Goal: Task Accomplishment & Management: Use online tool/utility

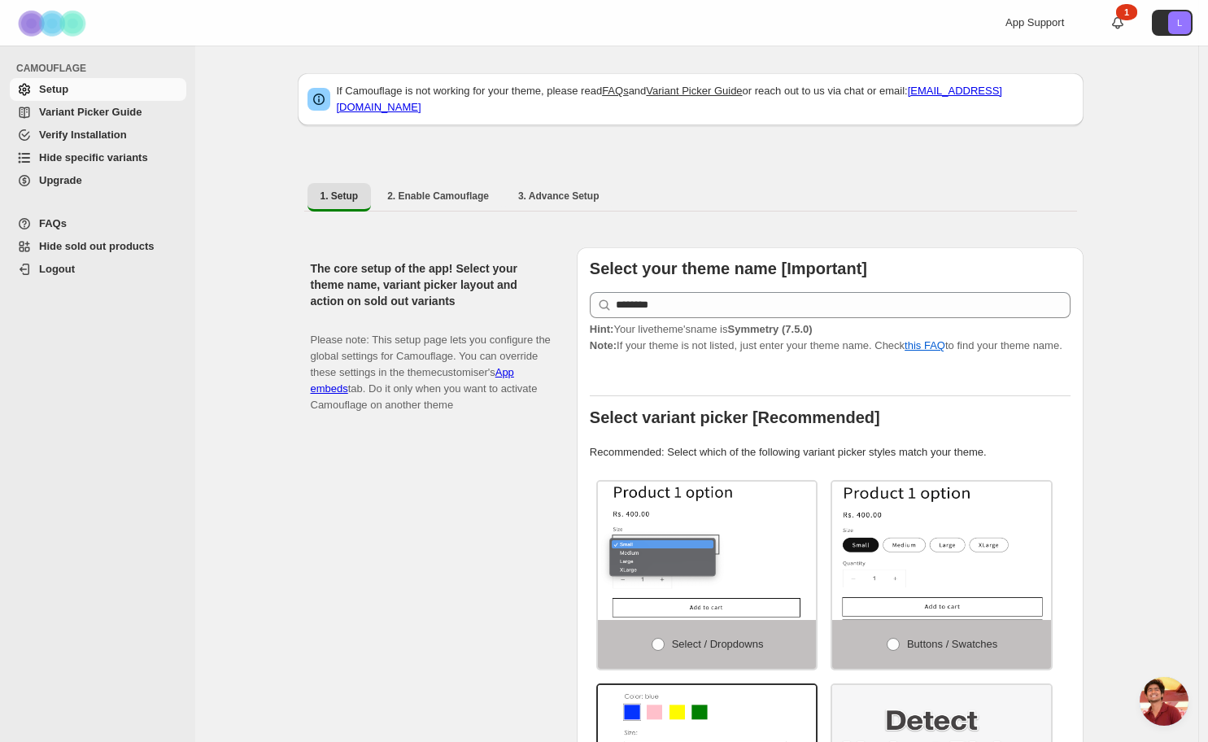
scroll to position [438, 0]
click at [95, 159] on span "Hide specific variants" at bounding box center [93, 157] width 109 height 12
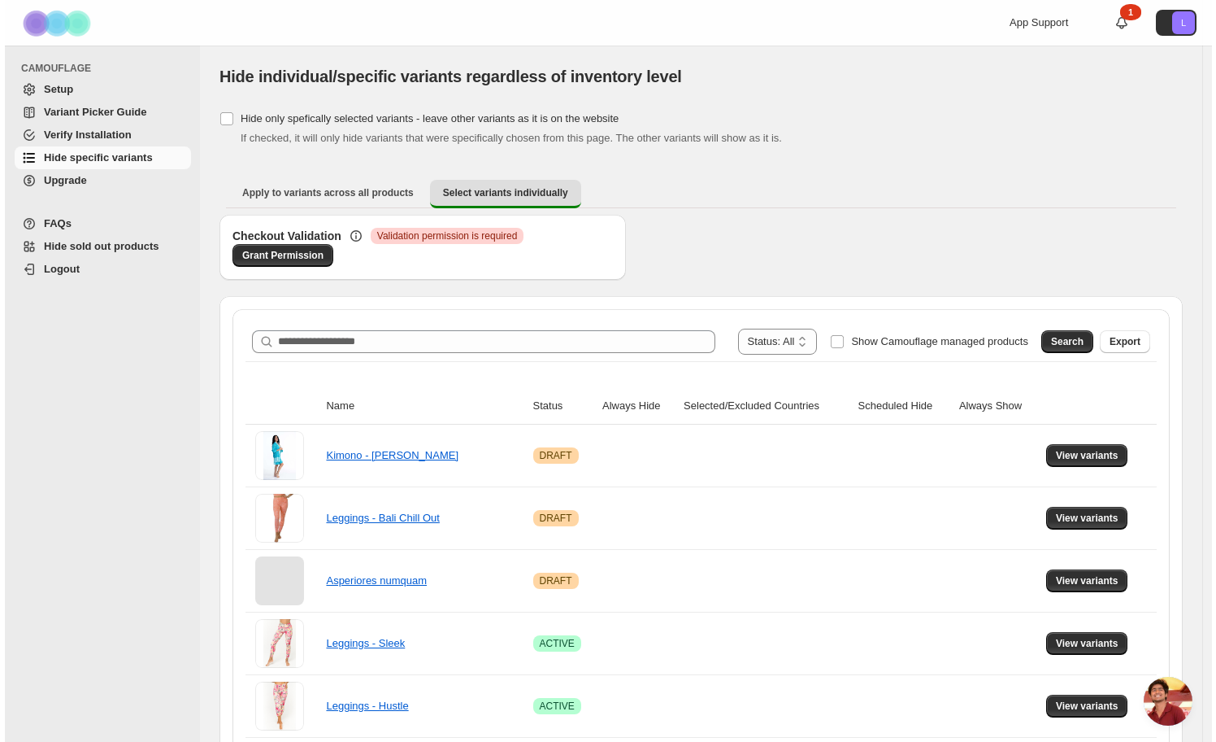
scroll to position [438, 0]
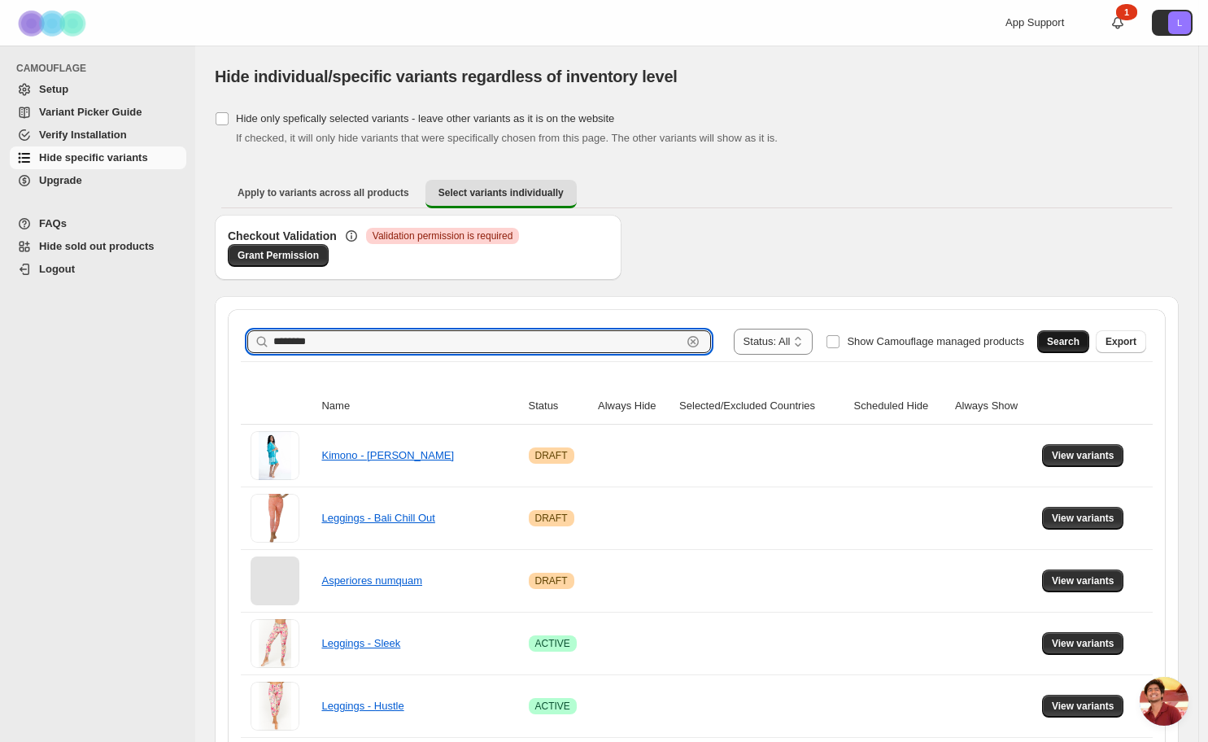
type input "********"
click at [1055, 346] on span "Search" at bounding box center [1063, 341] width 33 height 13
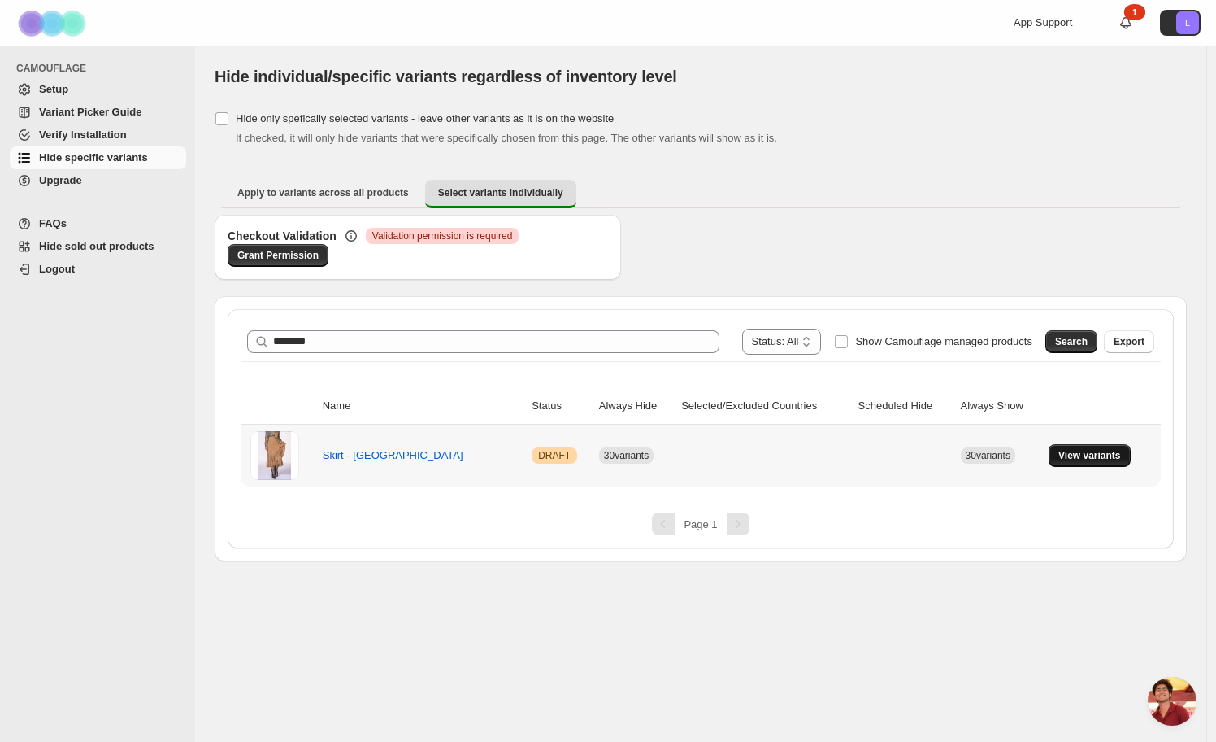
click at [1081, 456] on span "View variants" at bounding box center [1090, 455] width 63 height 13
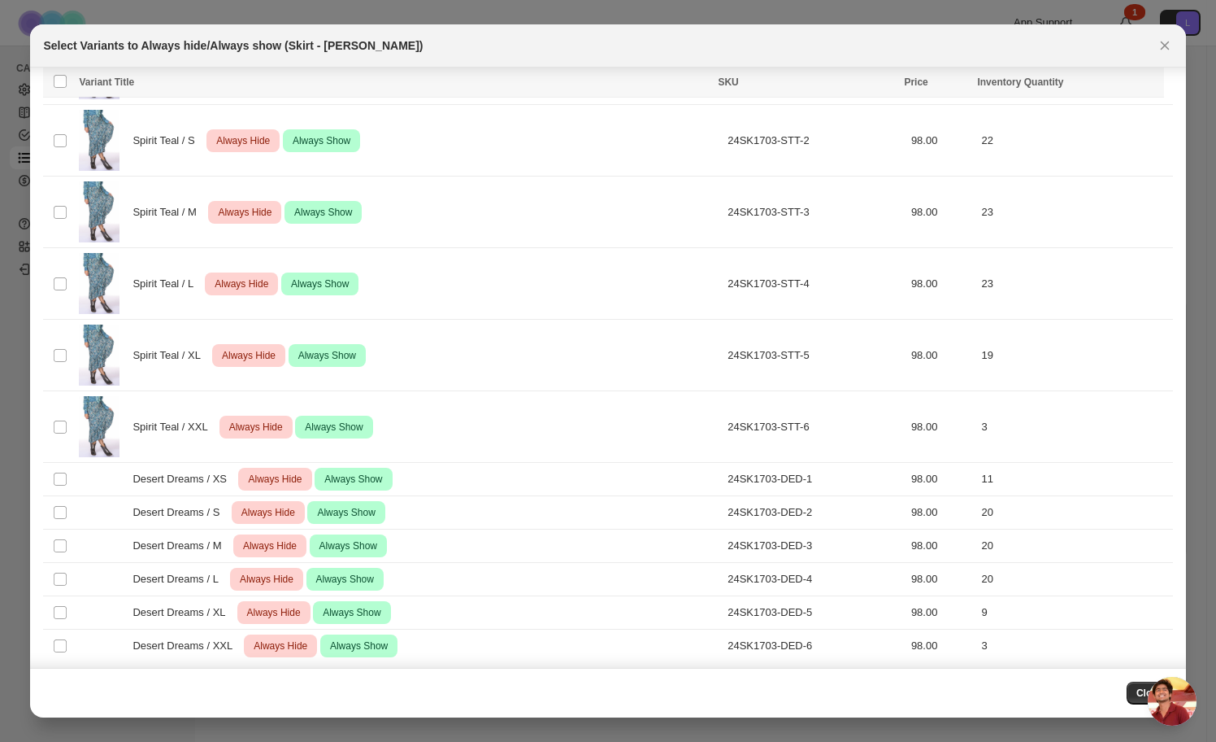
scroll to position [1405, 0]
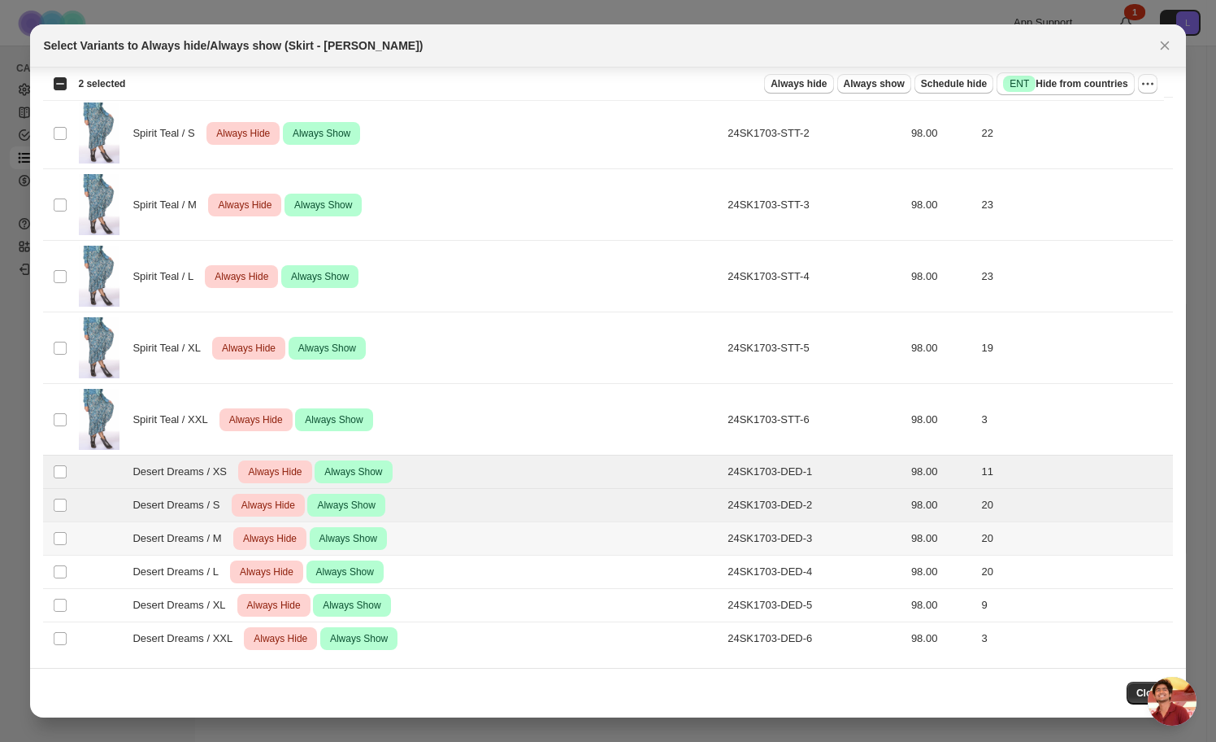
click at [58, 527] on td "Select product variant" at bounding box center [58, 538] width 31 height 33
click at [56, 559] on td "Select product variant" at bounding box center [58, 571] width 31 height 33
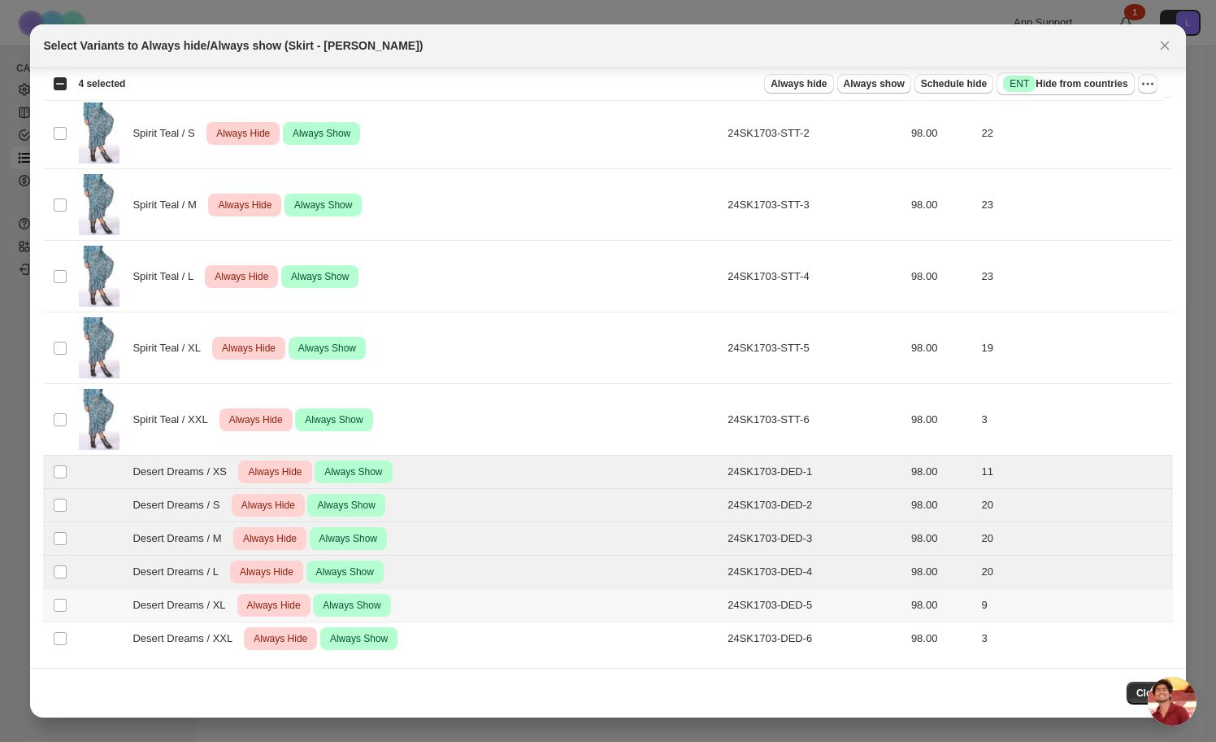
click at [57, 593] on td "Select product variant" at bounding box center [58, 605] width 31 height 33
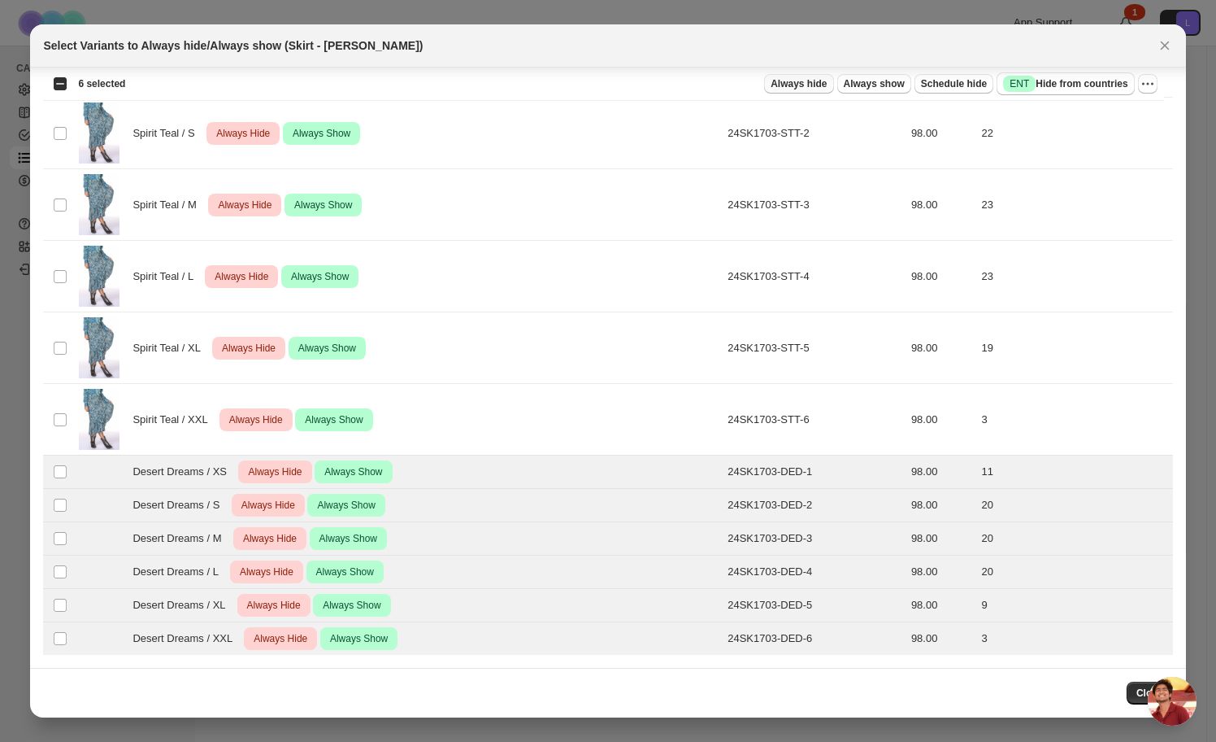
click at [812, 75] on button "Always hide" at bounding box center [798, 84] width 69 height 20
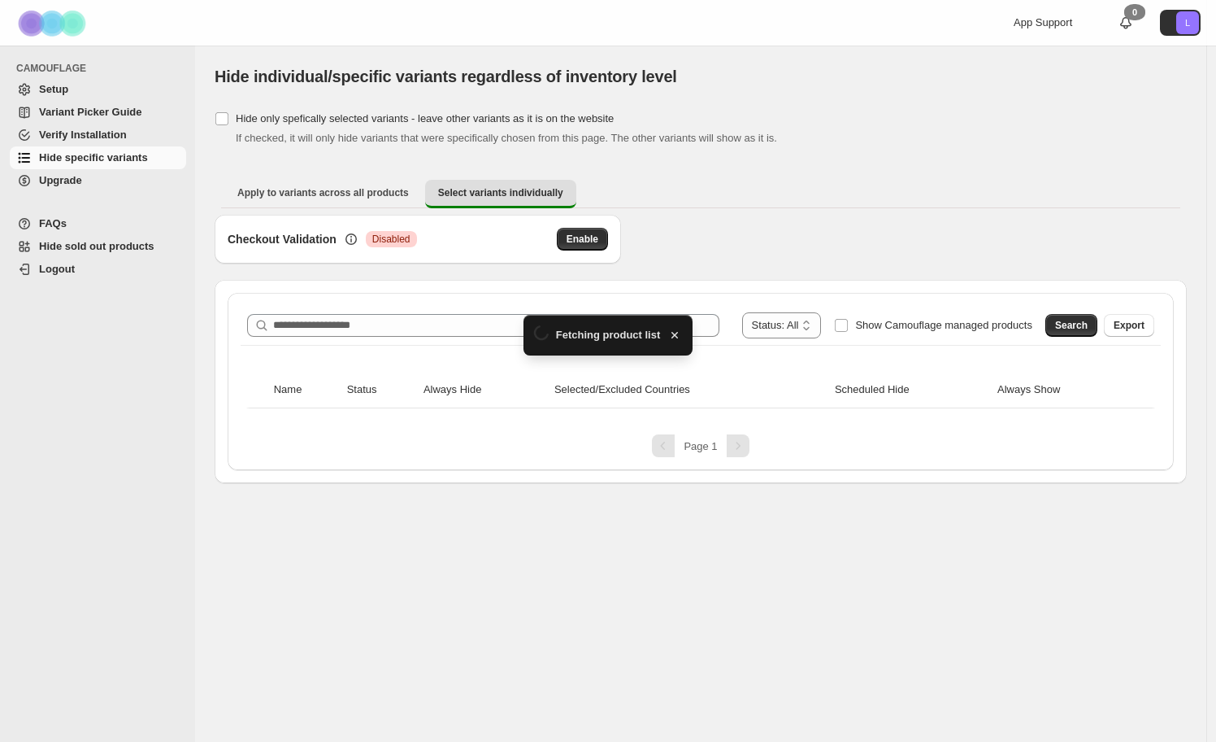
click at [320, 306] on div "**********" at bounding box center [701, 325] width 920 height 39
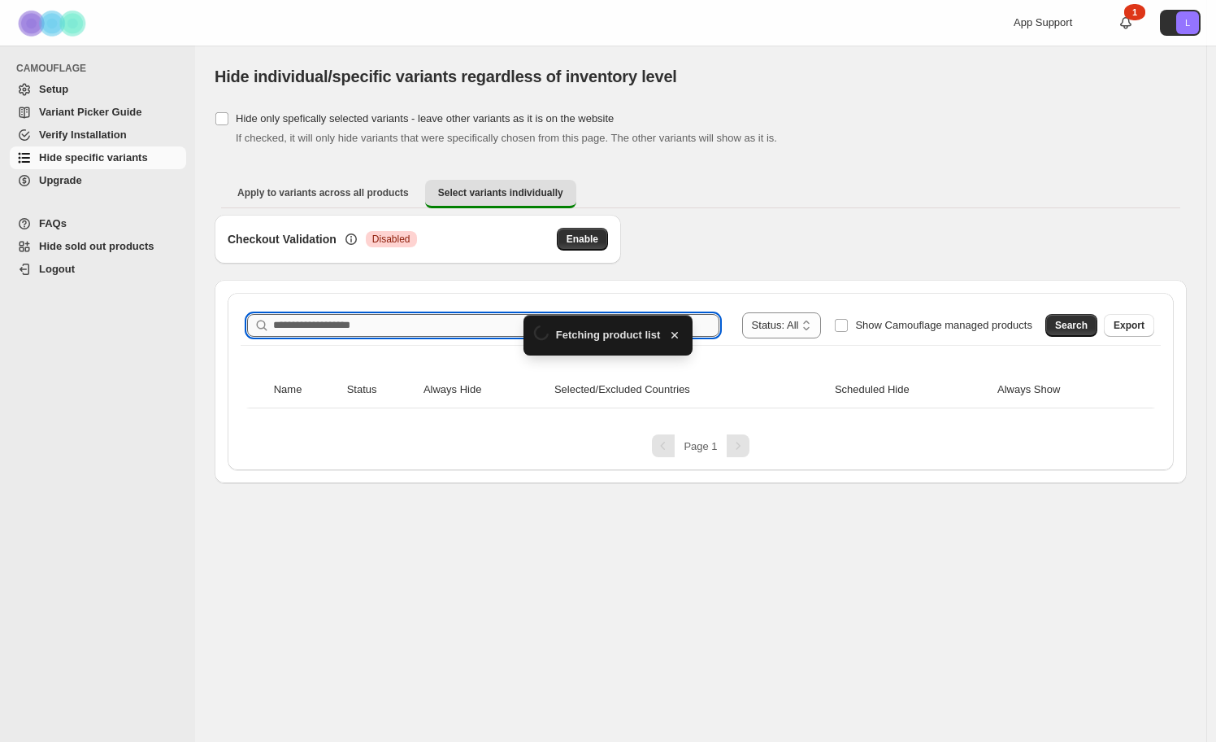
click at [311, 322] on div "**********" at bounding box center [701, 325] width 920 height 39
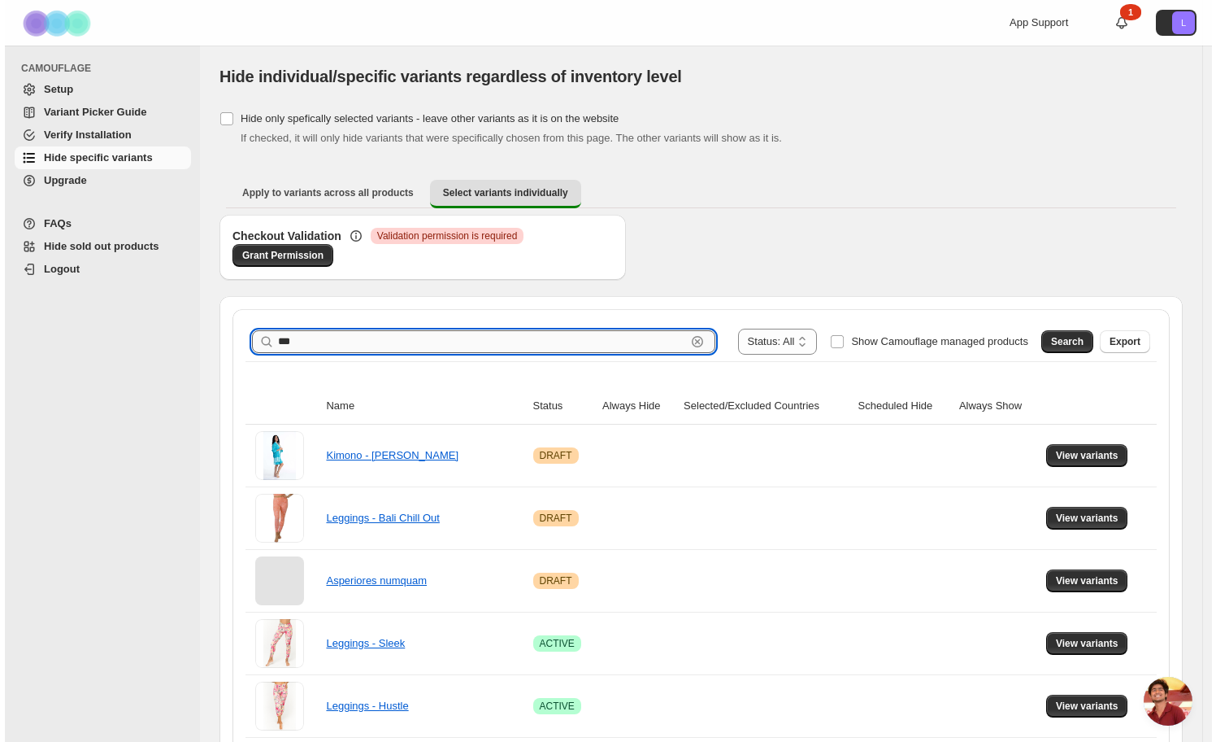
scroll to position [438, 0]
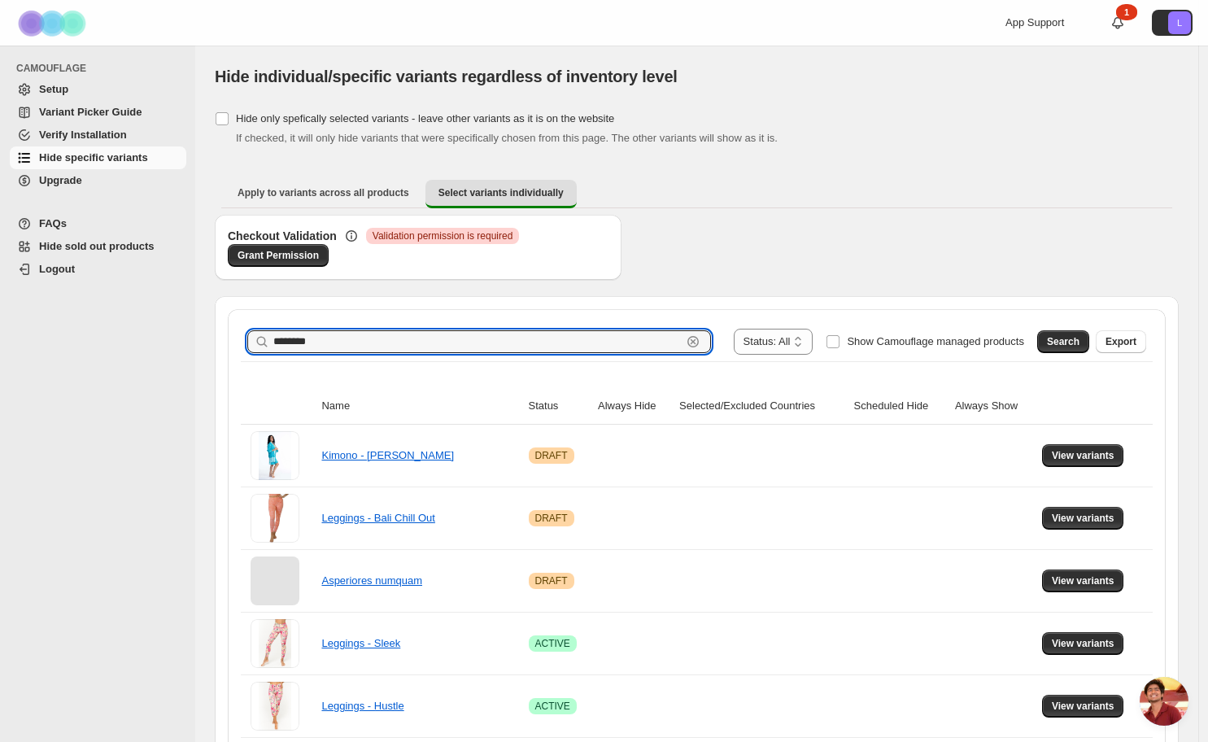
type input "********"
click at [1061, 342] on span "Search" at bounding box center [1063, 341] width 33 height 13
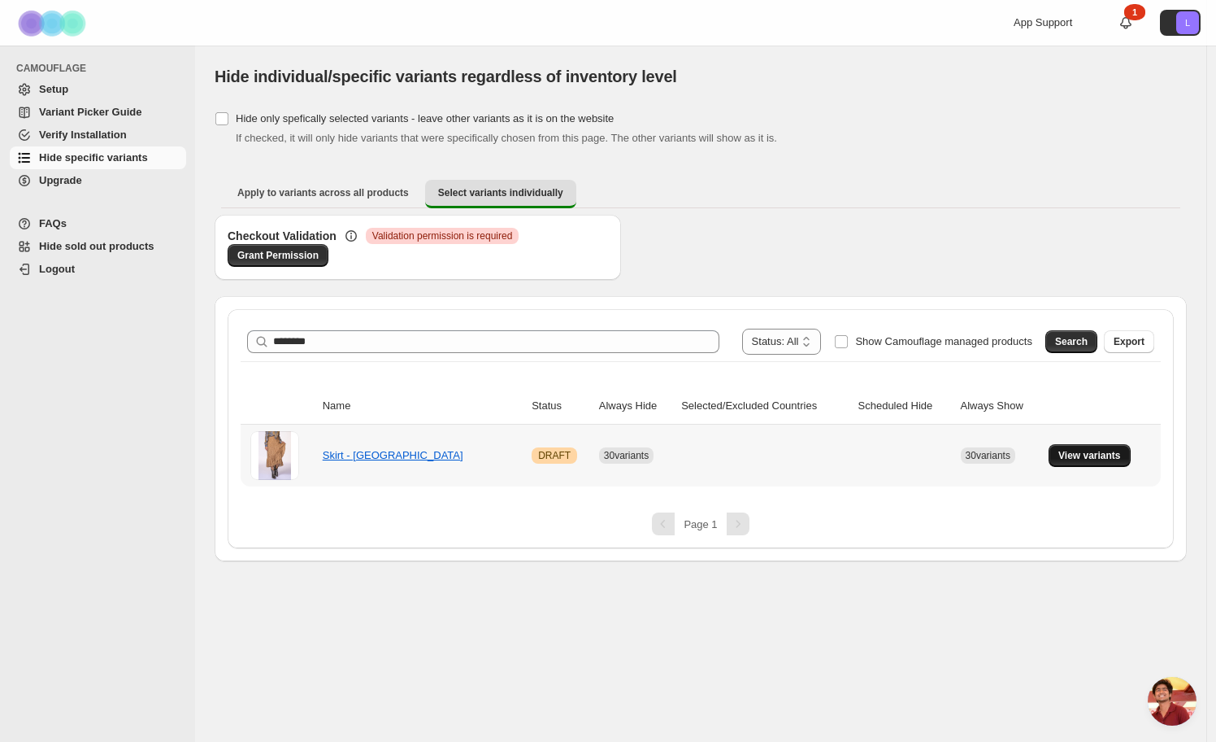
click at [1062, 451] on span "View variants" at bounding box center [1090, 455] width 63 height 13
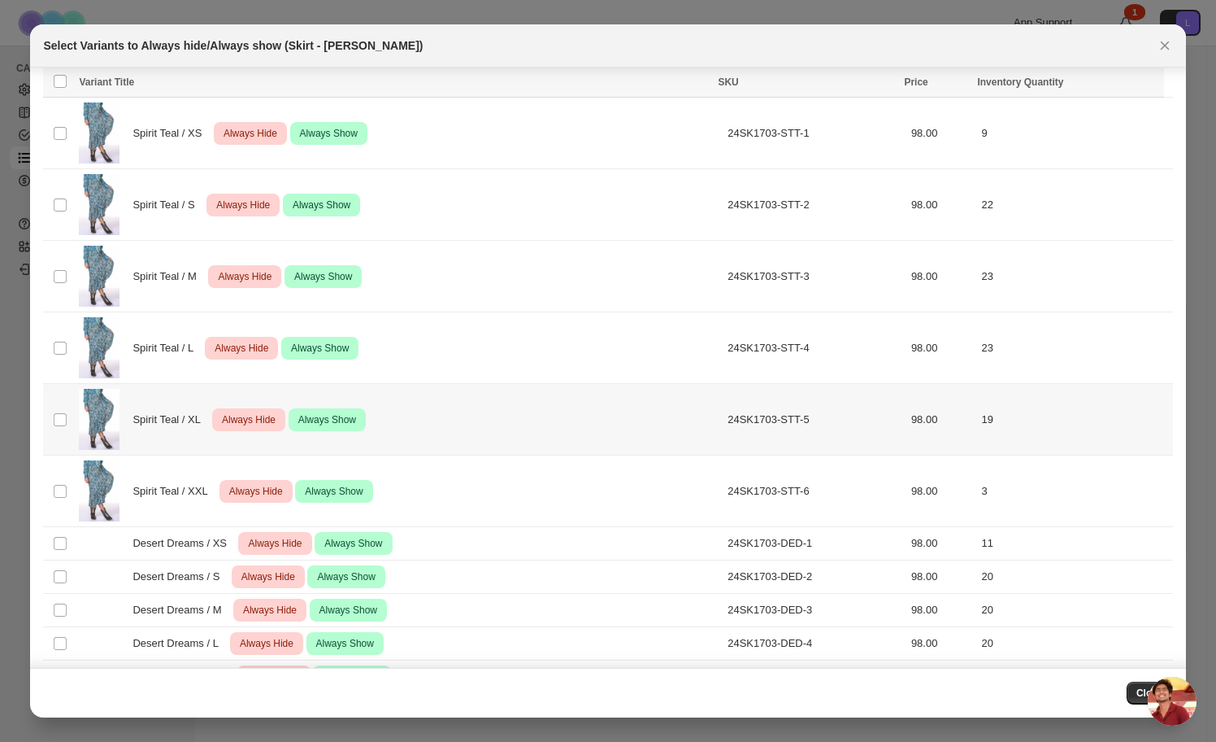
scroll to position [1405, 0]
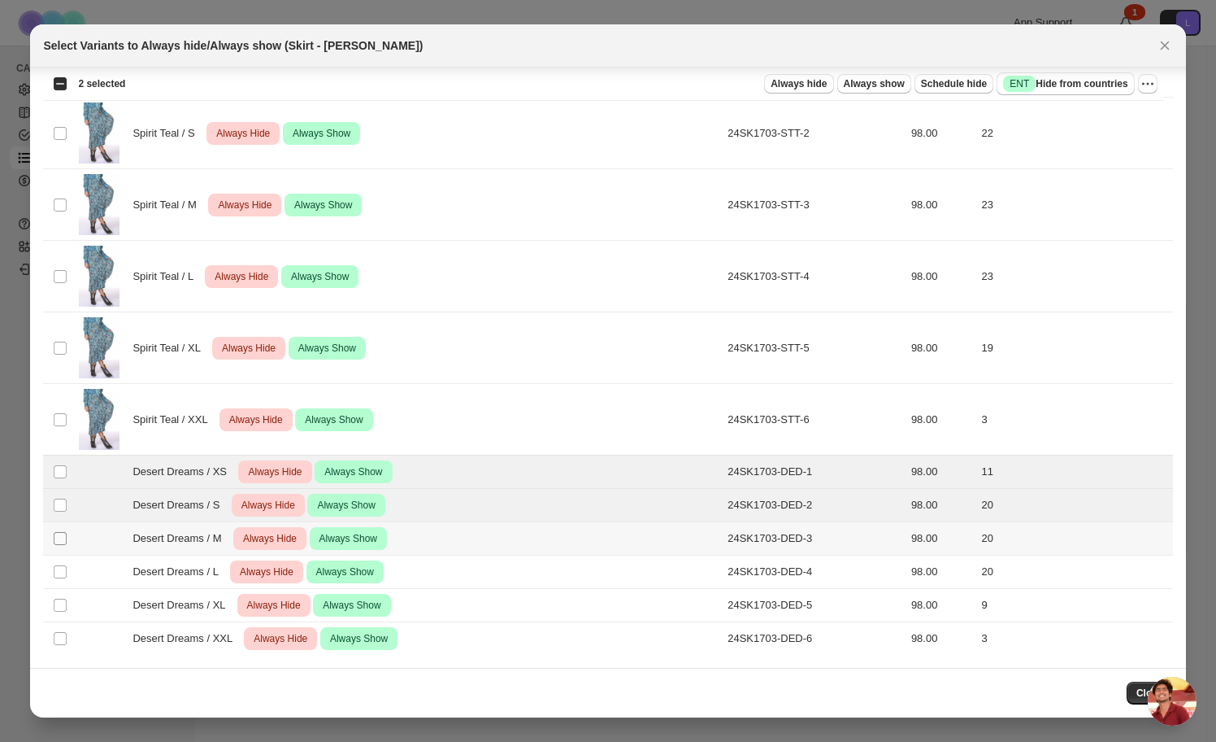
click at [61, 544] on span ":r7:" at bounding box center [60, 538] width 15 height 15
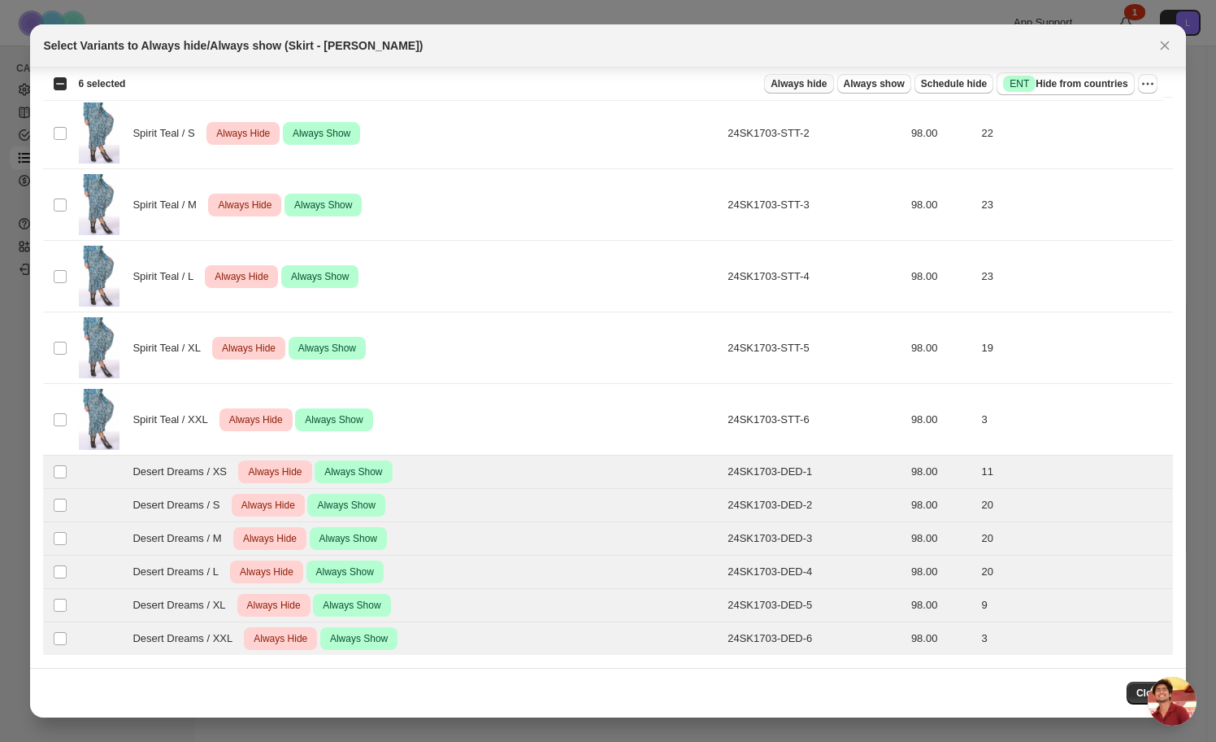
click at [809, 83] on span "Always hide" at bounding box center [799, 83] width 56 height 13
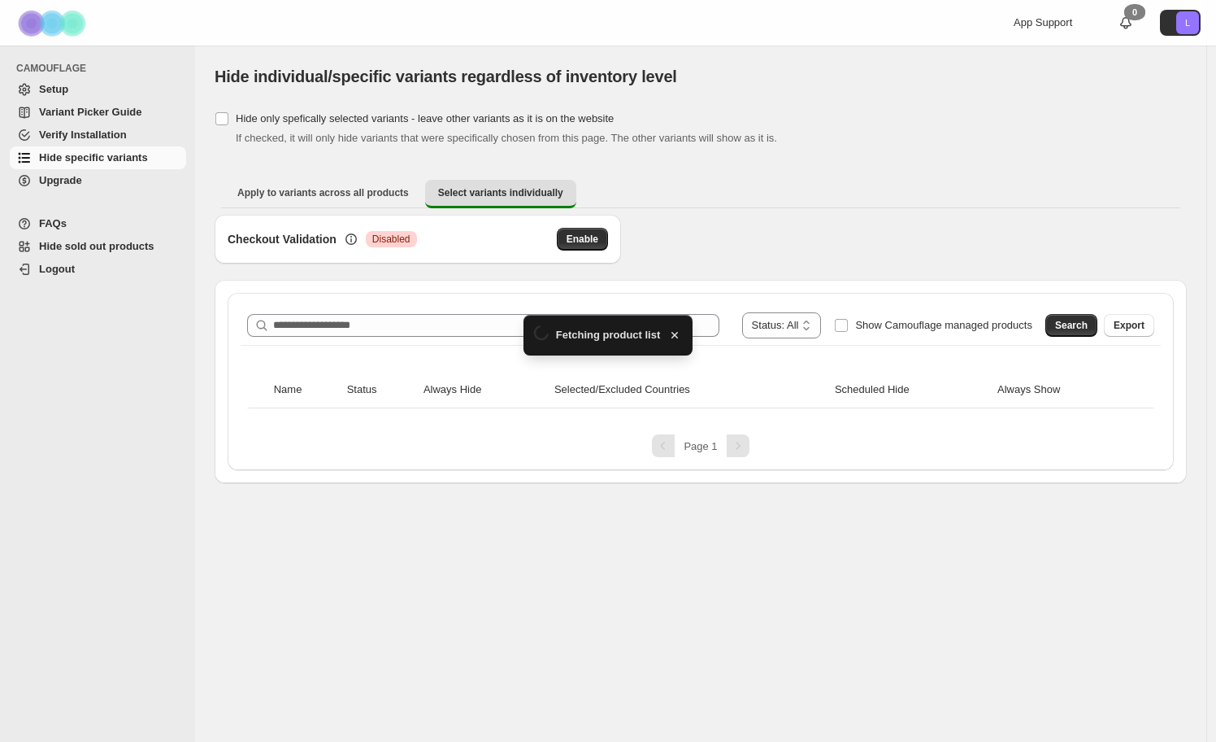
click at [310, 304] on div "**********" at bounding box center [701, 381] width 946 height 177
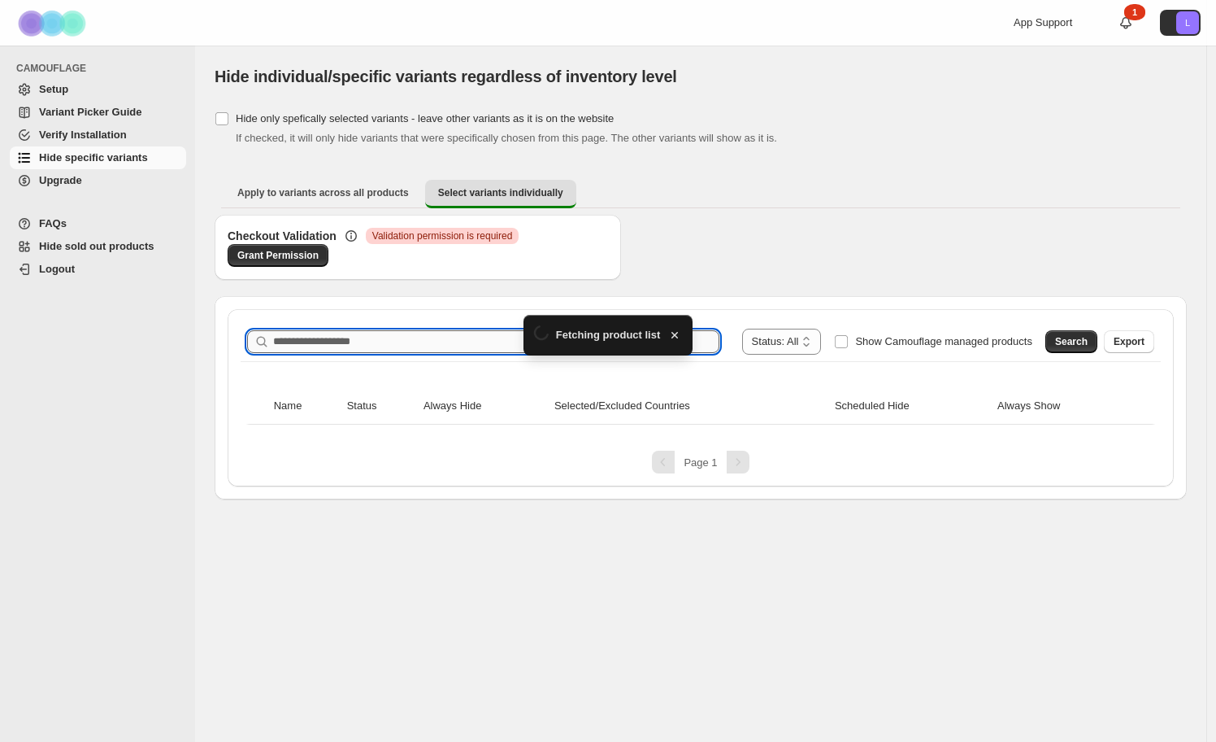
click at [300, 322] on div "**********" at bounding box center [701, 341] width 920 height 39
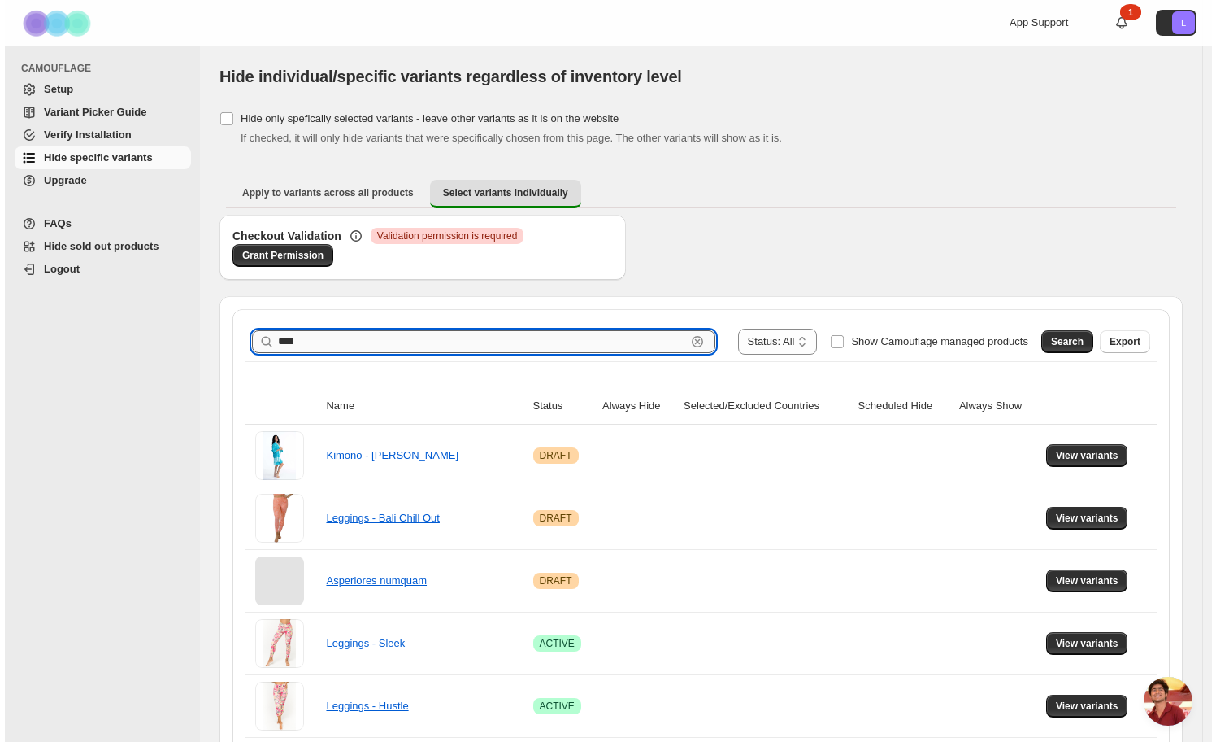
scroll to position [438, 0]
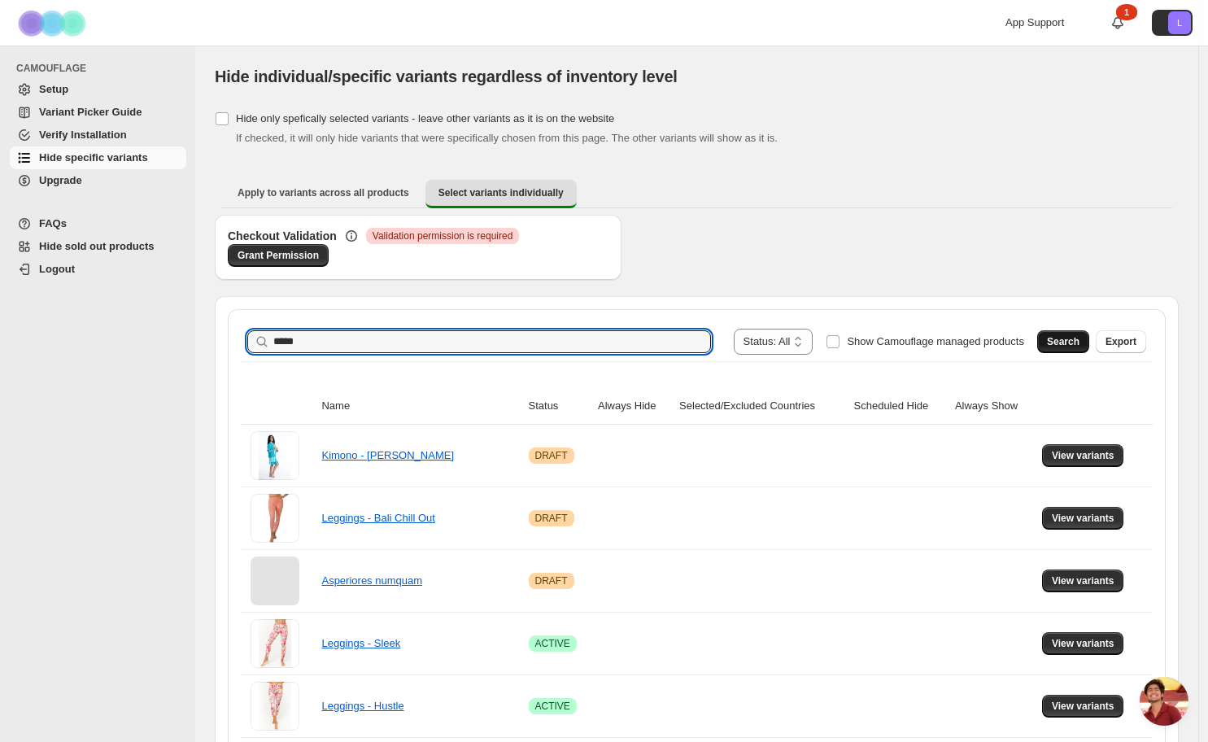
click at [1056, 339] on span "Search" at bounding box center [1063, 341] width 33 height 13
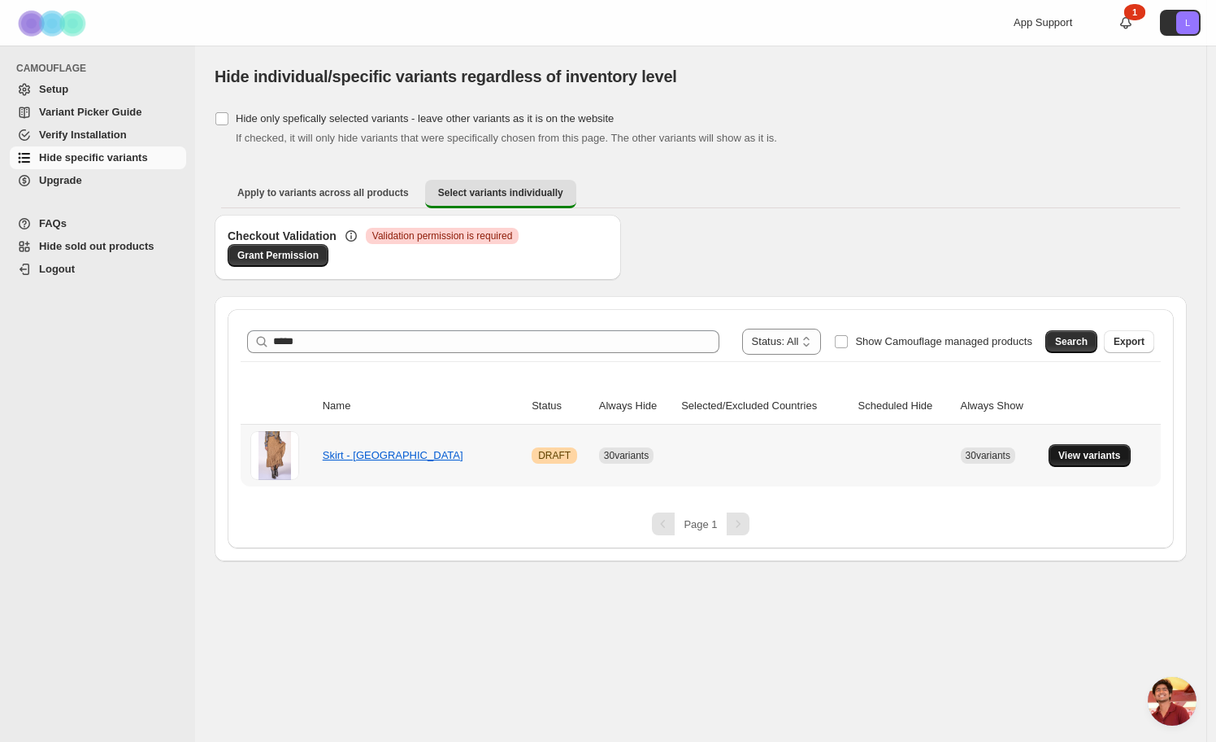
click at [1090, 458] on span "View variants" at bounding box center [1090, 455] width 63 height 13
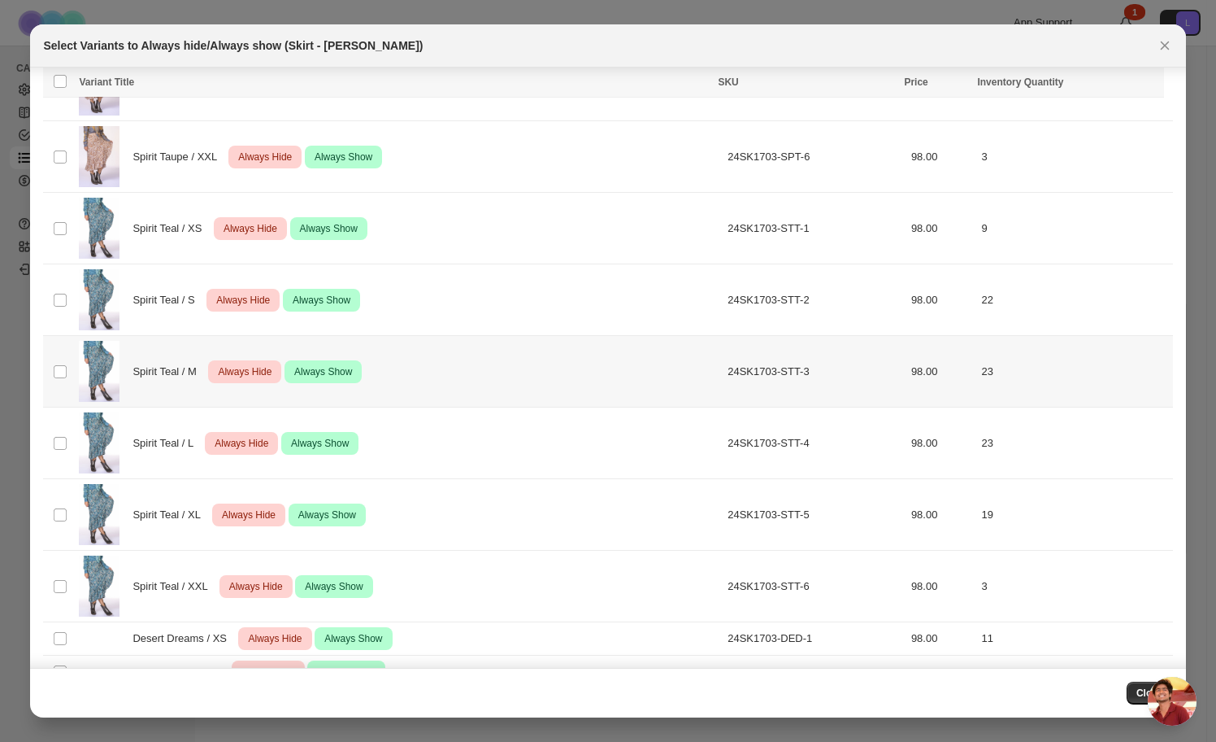
scroll to position [1405, 0]
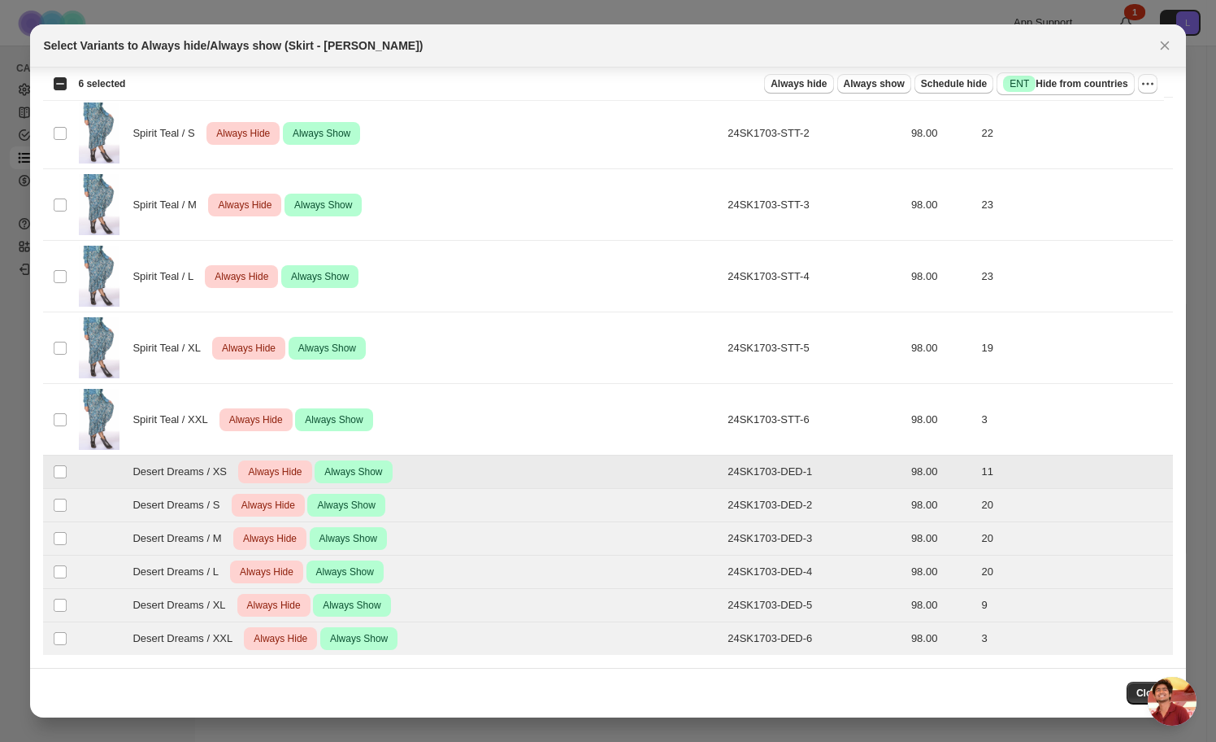
click at [285, 472] on span "Always Hide" at bounding box center [275, 472] width 60 height 20
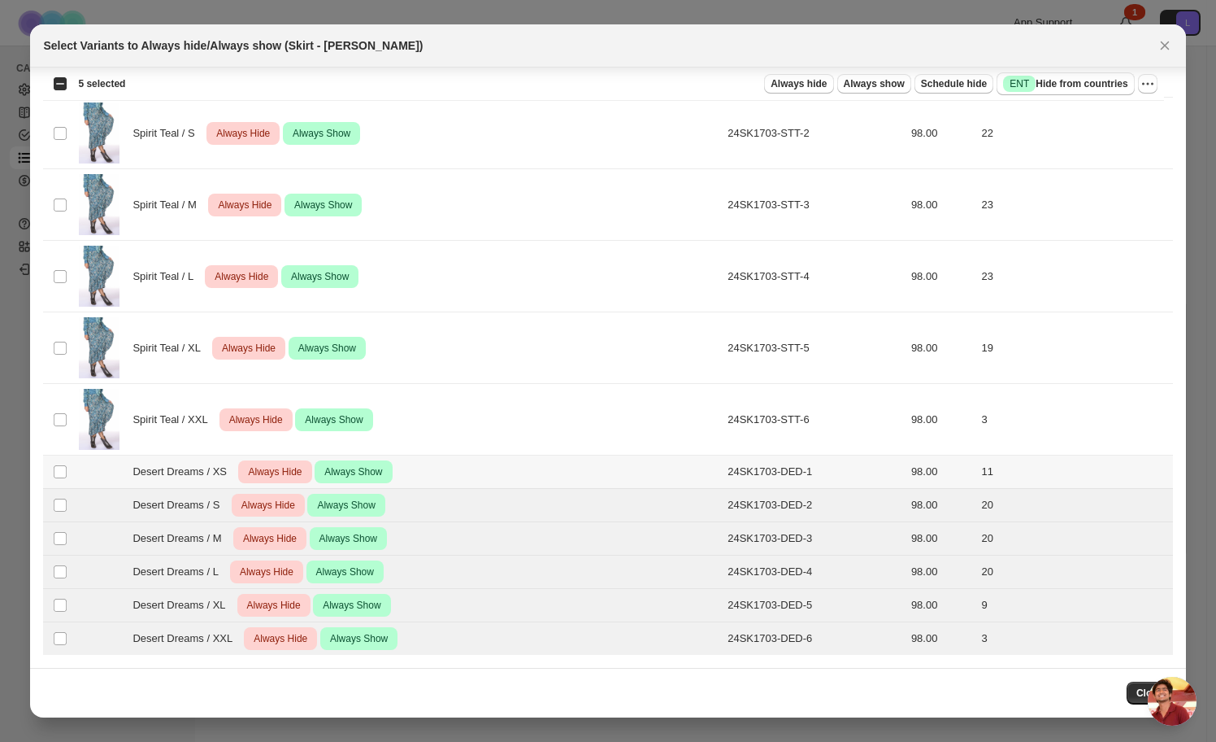
click at [281, 475] on span "Always Hide" at bounding box center [275, 472] width 60 height 20
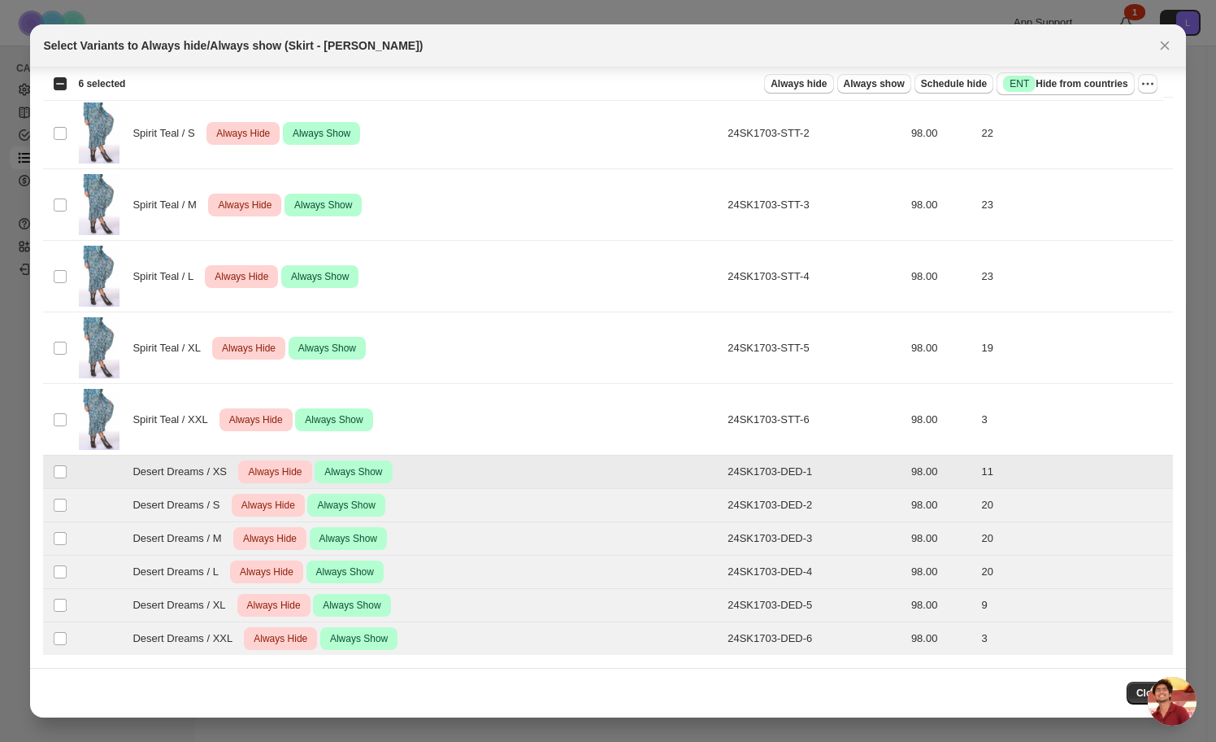
click at [281, 475] on span "Always Hide" at bounding box center [275, 472] width 60 height 20
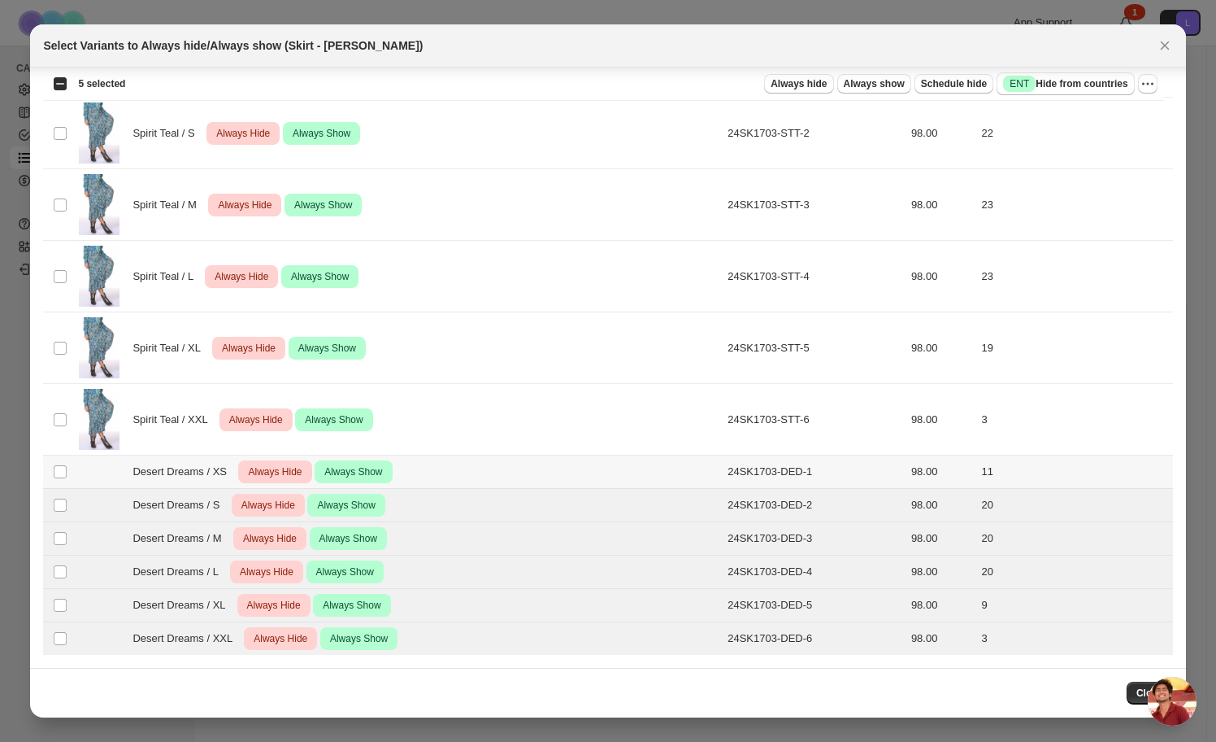
click at [281, 475] on span "Always Hide" at bounding box center [275, 472] width 60 height 20
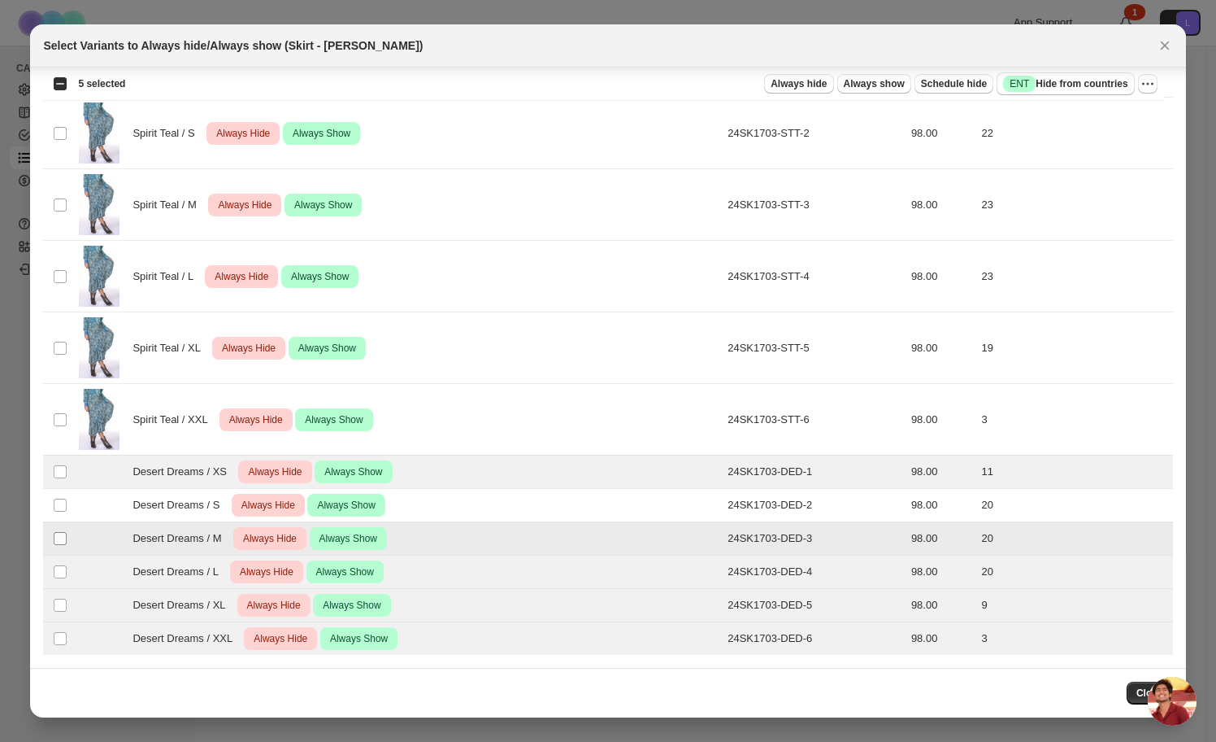
click at [58, 531] on span ":r7:" at bounding box center [60, 538] width 15 height 15
click at [59, 563] on td "Select product variant" at bounding box center [58, 571] width 31 height 33
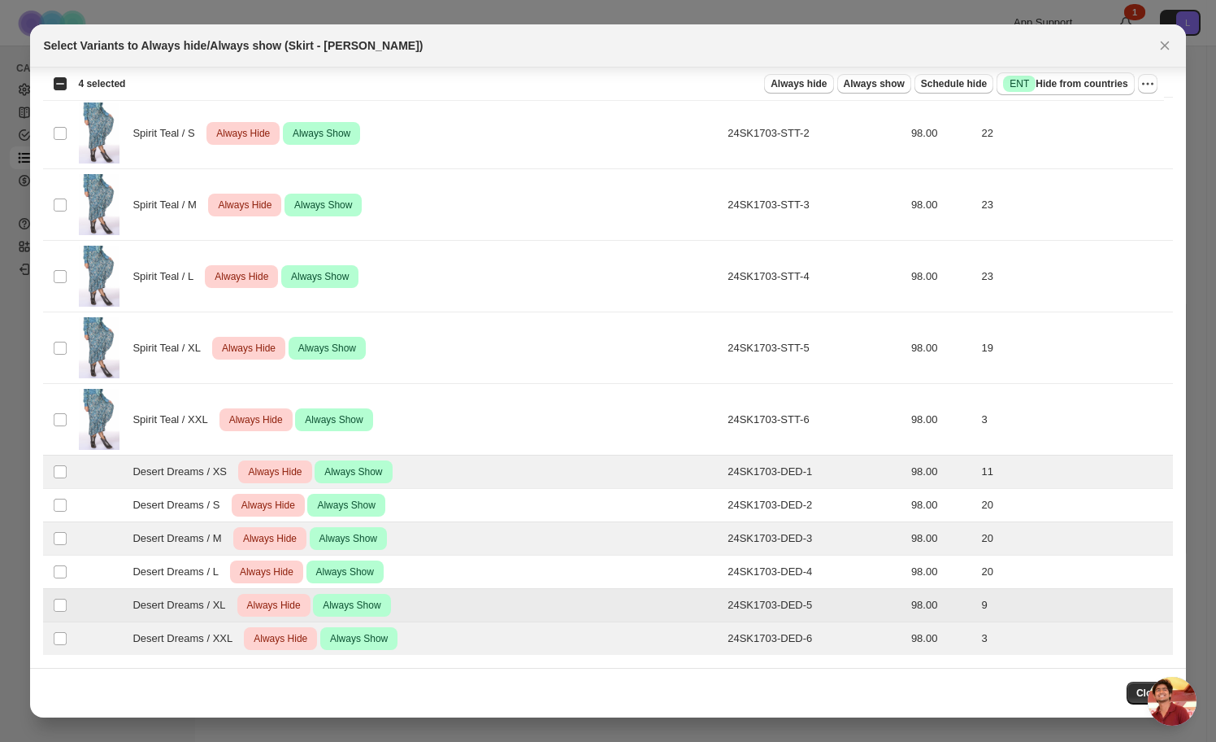
drag, startPoint x: 57, startPoint y: 596, endPoint x: 61, endPoint y: 616, distance: 19.9
click at [57, 596] on td "Select product variant" at bounding box center [58, 605] width 31 height 33
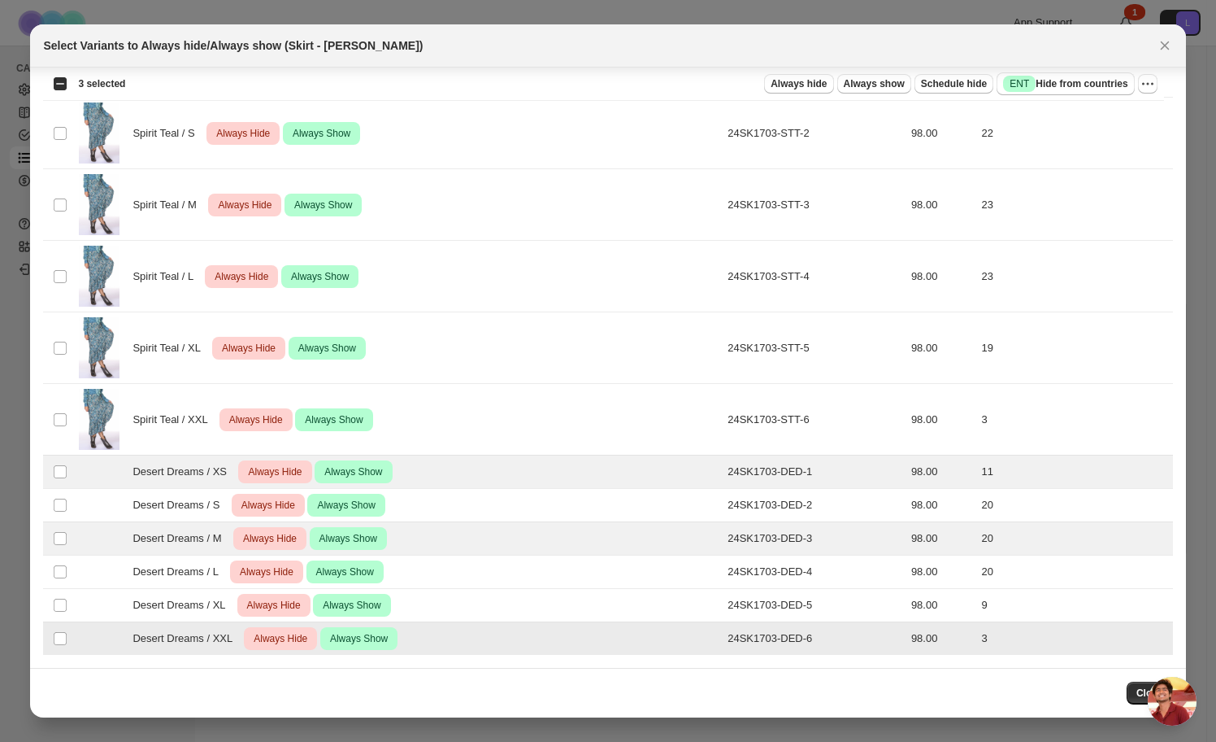
click at [60, 629] on td "Select product variant" at bounding box center [58, 638] width 31 height 33
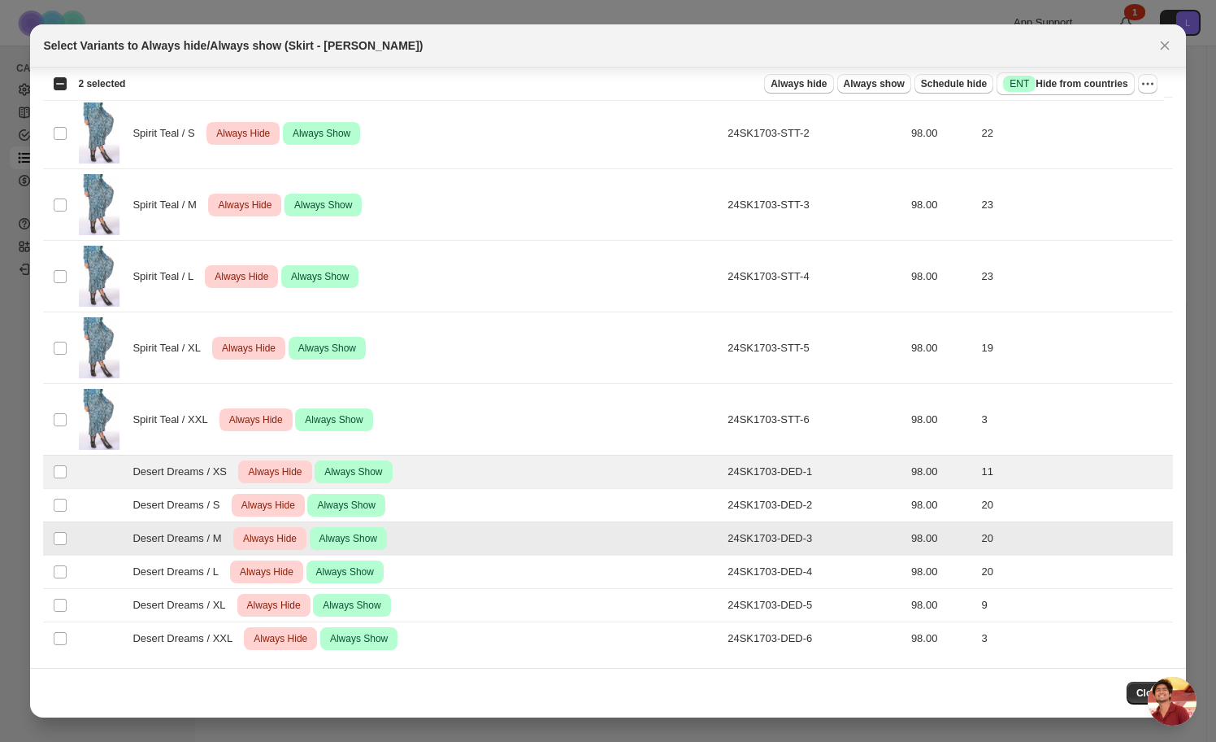
click at [52, 522] on td "Select product variant" at bounding box center [58, 538] width 31 height 33
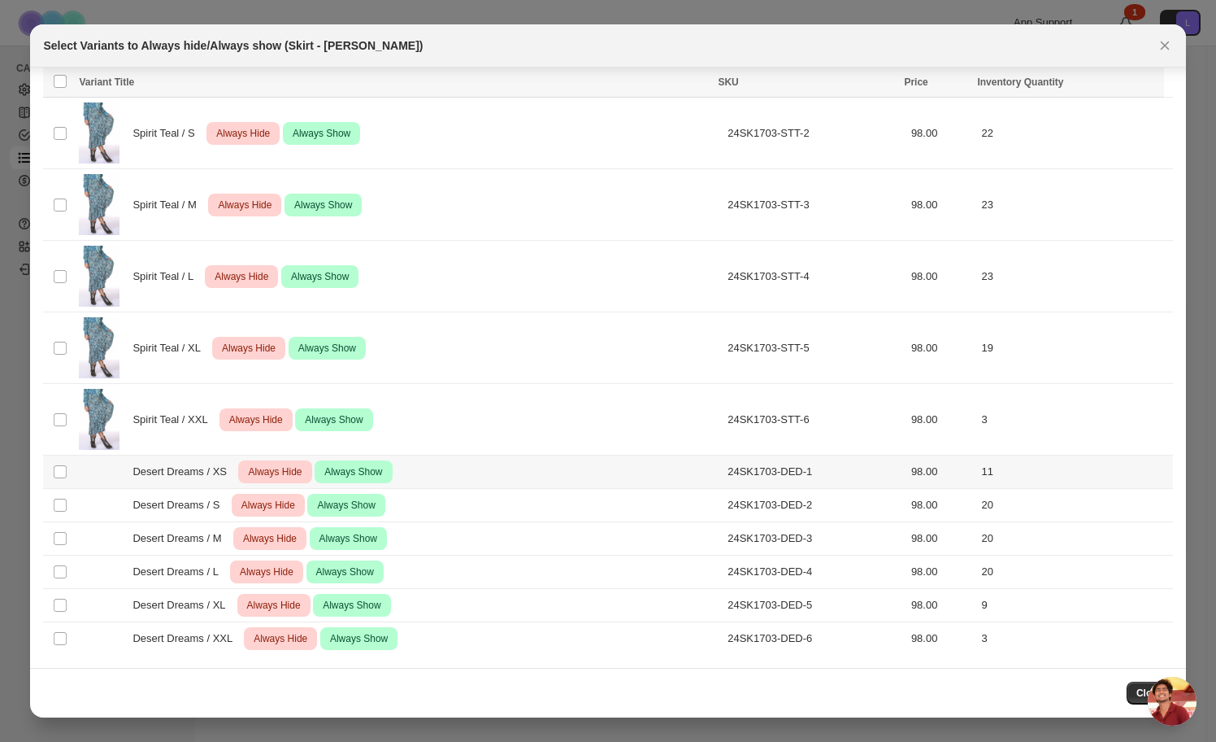
click at [276, 470] on span "Always Hide" at bounding box center [275, 472] width 60 height 20
click at [271, 501] on span "Always Hide" at bounding box center [268, 505] width 60 height 20
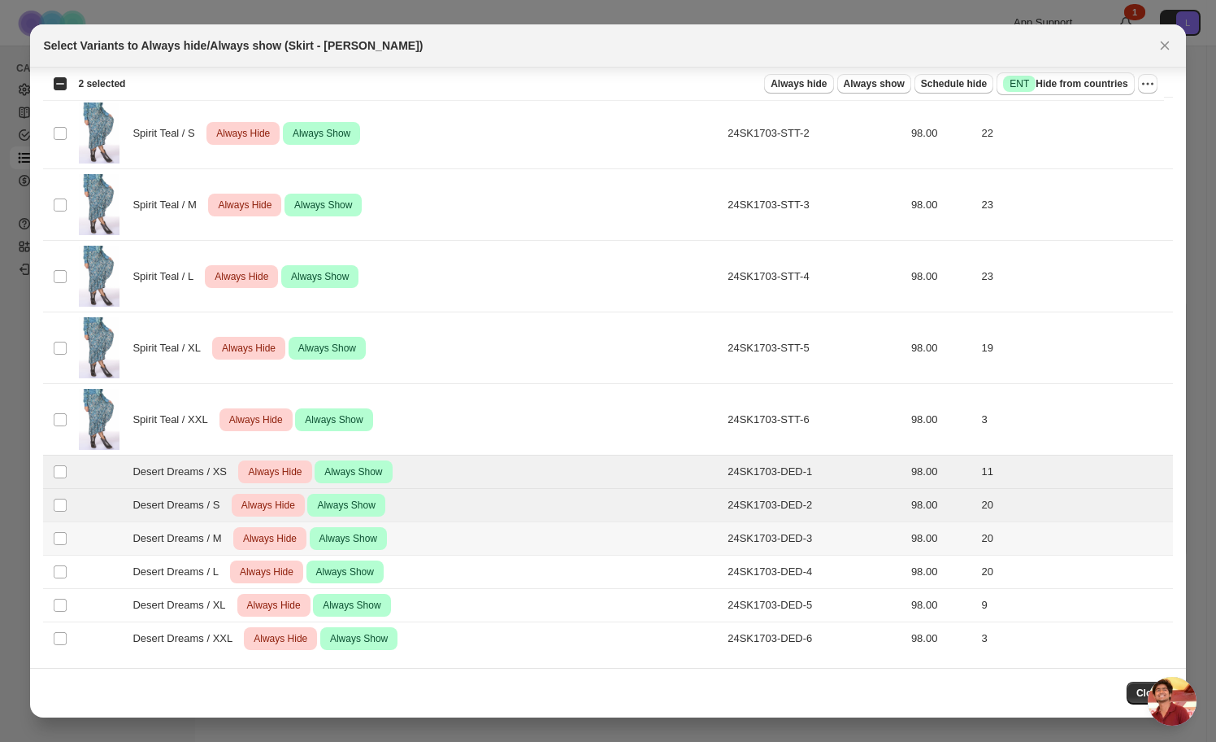
click at [276, 535] on span "Always Hide" at bounding box center [270, 539] width 60 height 20
click at [279, 562] on span "Always Hide" at bounding box center [267, 572] width 60 height 20
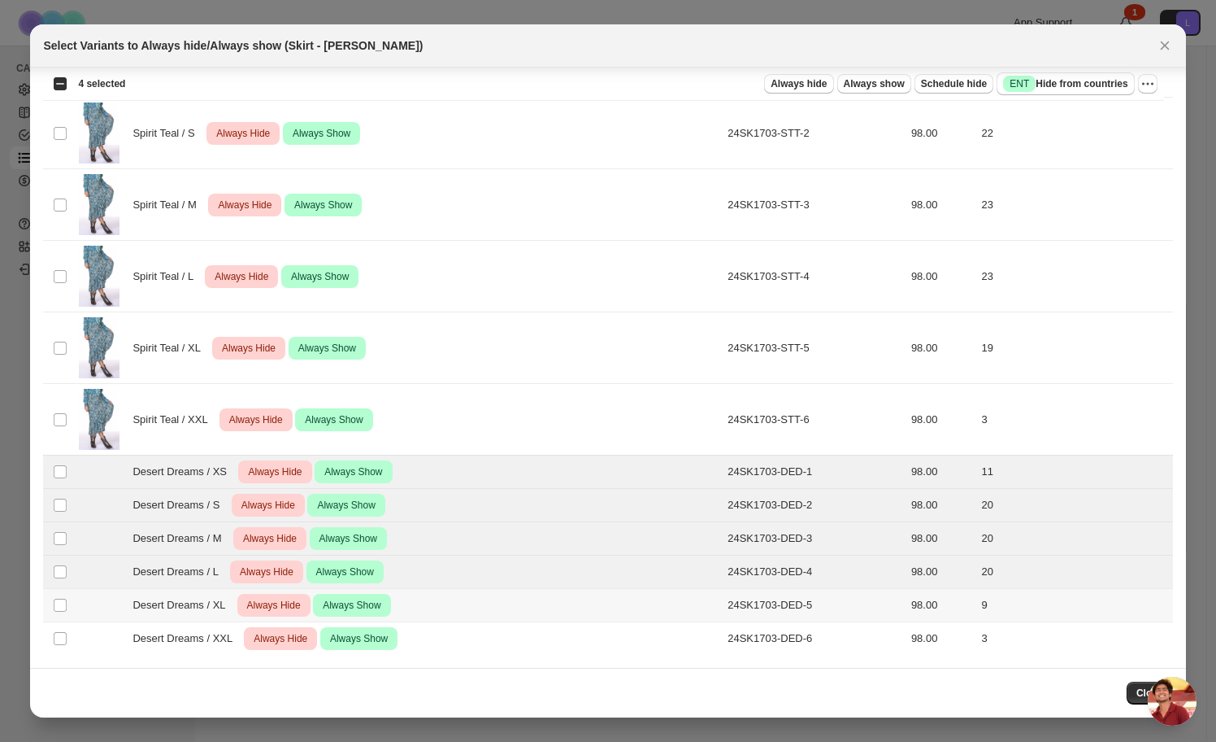
click at [276, 602] on span "Always Hide" at bounding box center [274, 605] width 60 height 20
click at [277, 629] on span "Always Hide" at bounding box center [280, 639] width 60 height 20
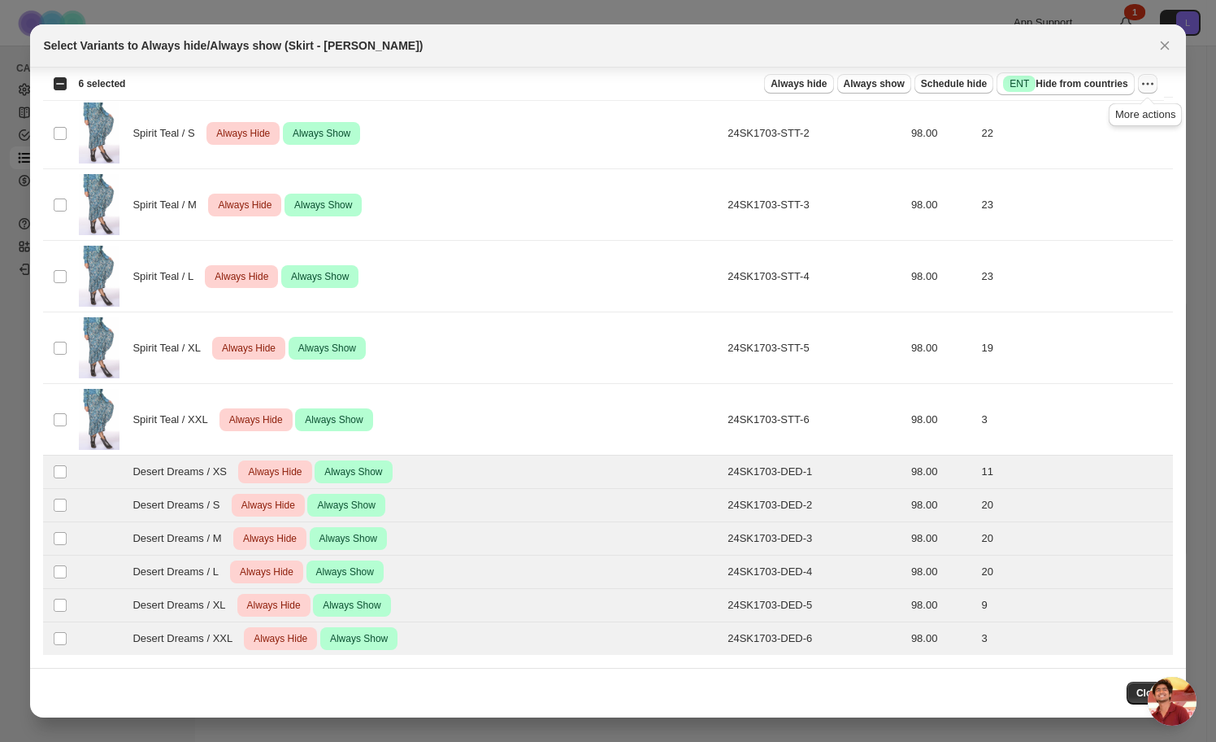
click at [1145, 89] on icon "More actions" at bounding box center [1148, 84] width 16 height 16
click at [875, 70] on div "Select all 30 product variants 6 selected Always hide Always show Schedule hide…" at bounding box center [603, 83] width 1121 height 33
click at [812, 81] on span "Always hide" at bounding box center [799, 83] width 56 height 13
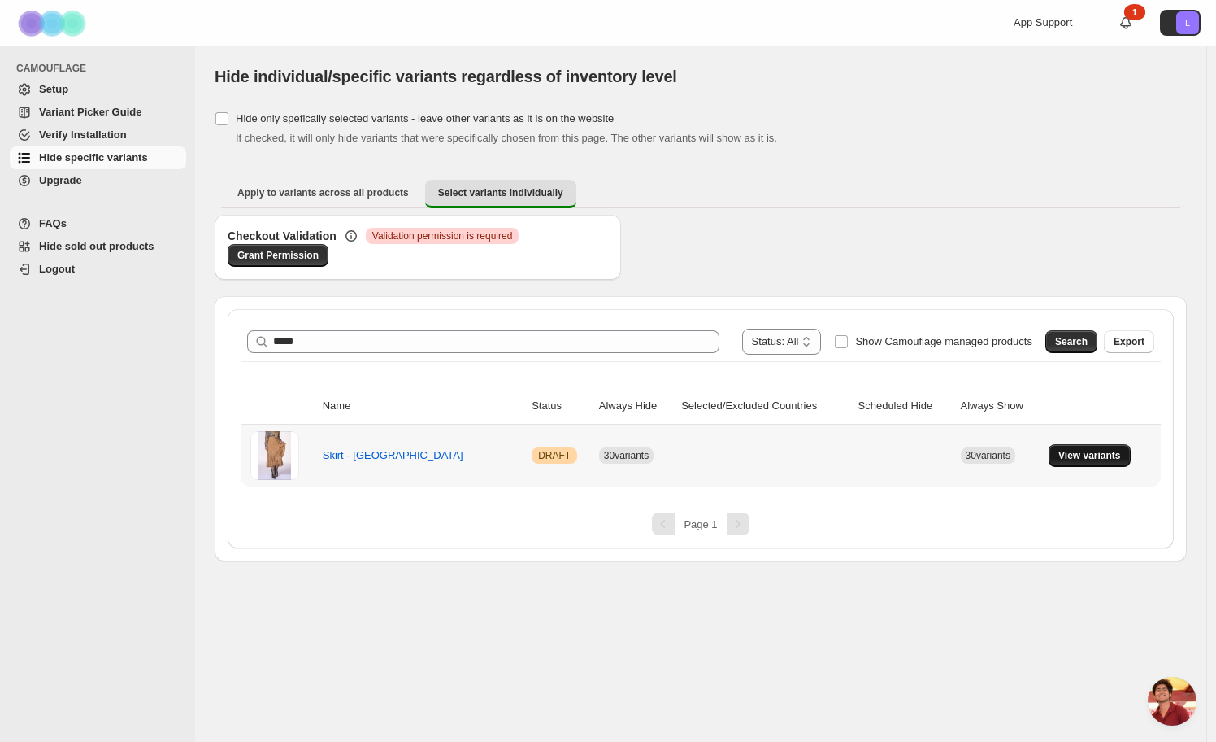
click at [1075, 459] on span "View variants" at bounding box center [1090, 455] width 63 height 13
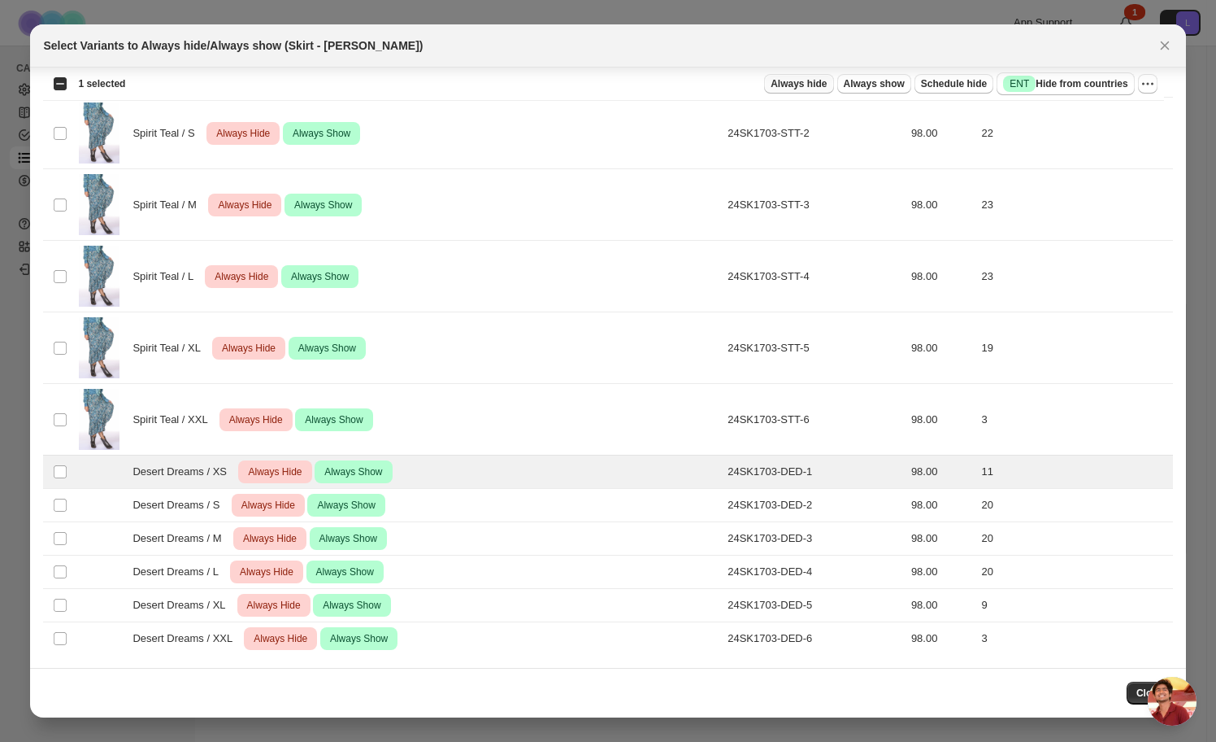
click at [807, 84] on span "Always hide" at bounding box center [799, 83] width 56 height 13
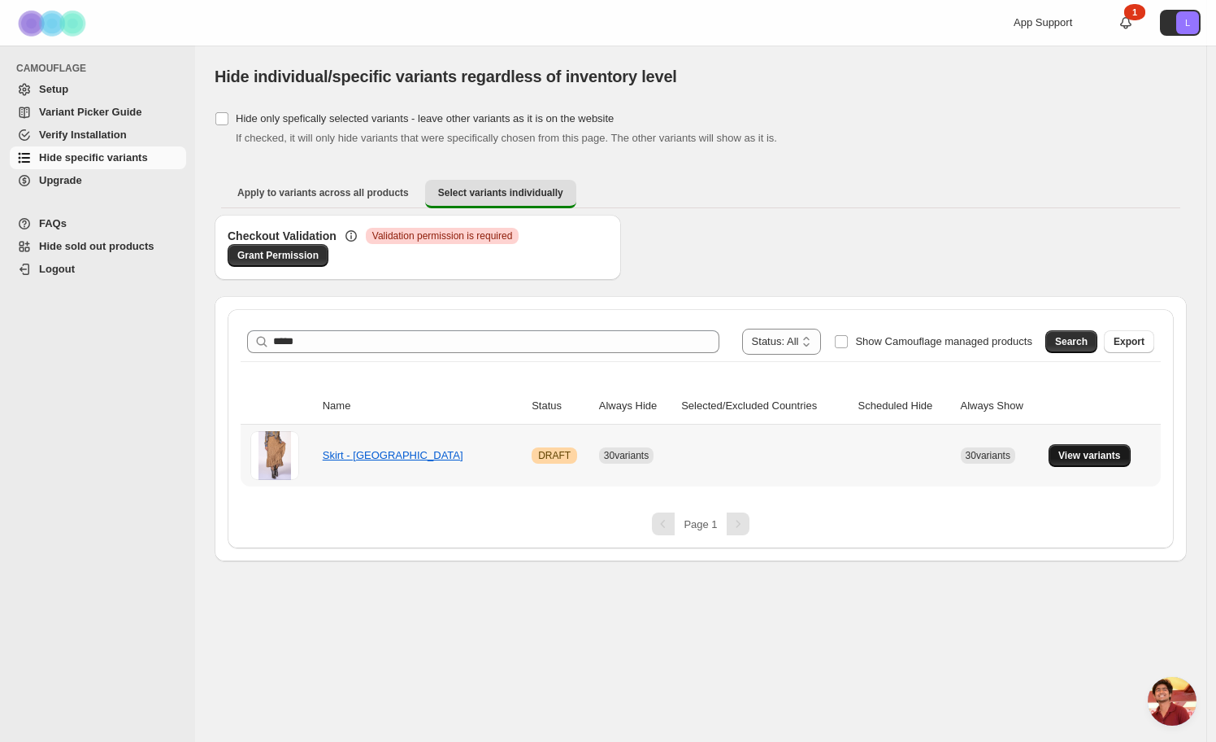
click at [1092, 448] on button "View variants" at bounding box center [1090, 455] width 82 height 23
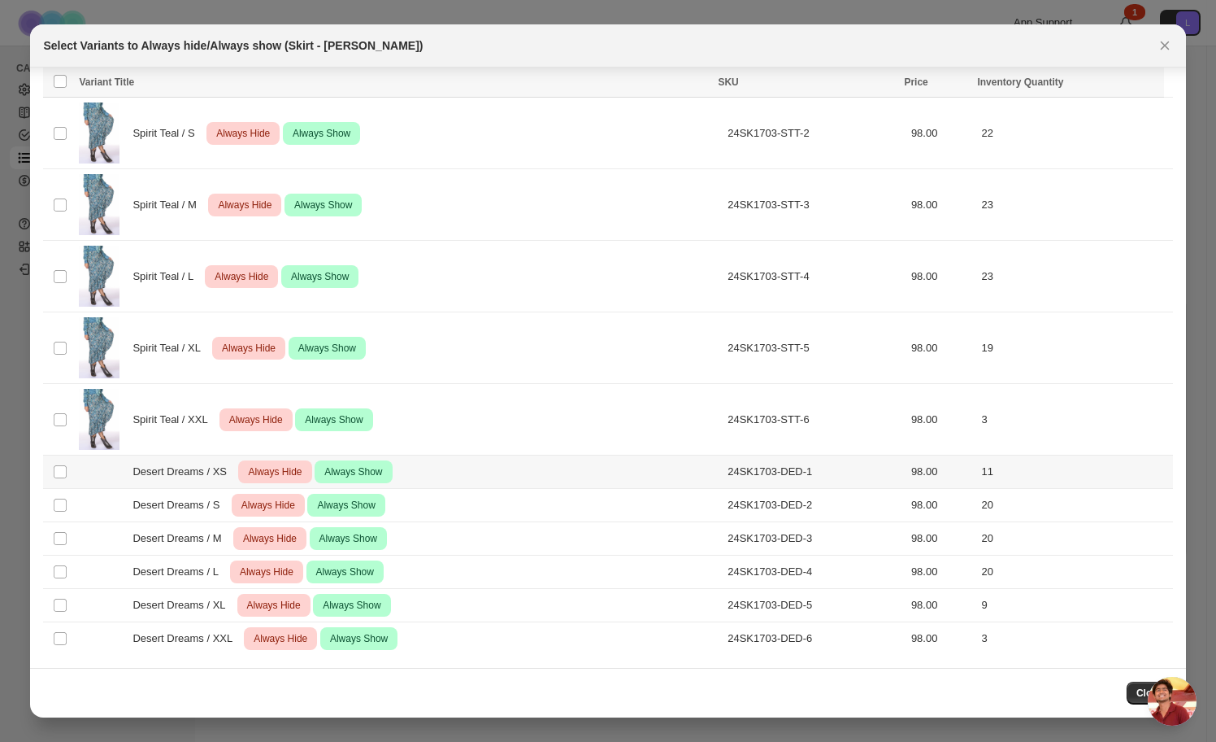
click at [284, 476] on span "Always Hide" at bounding box center [275, 472] width 60 height 20
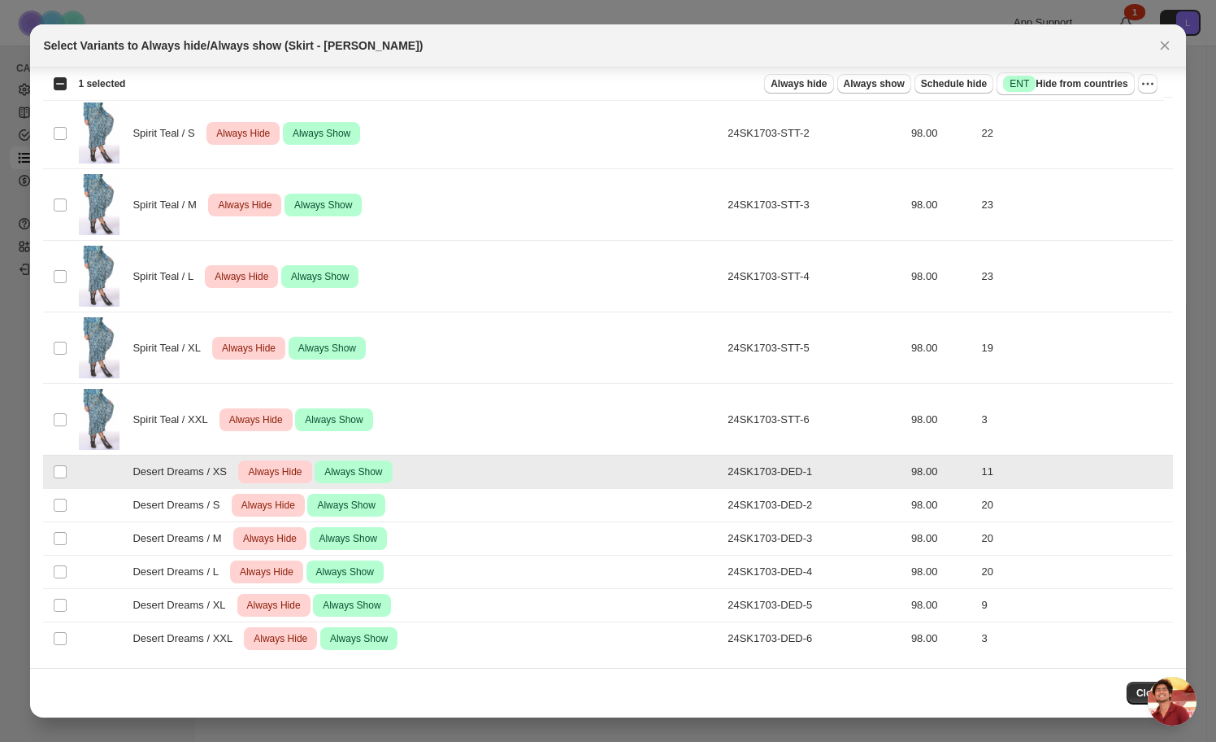
click at [285, 472] on span "Always Hide" at bounding box center [275, 472] width 60 height 20
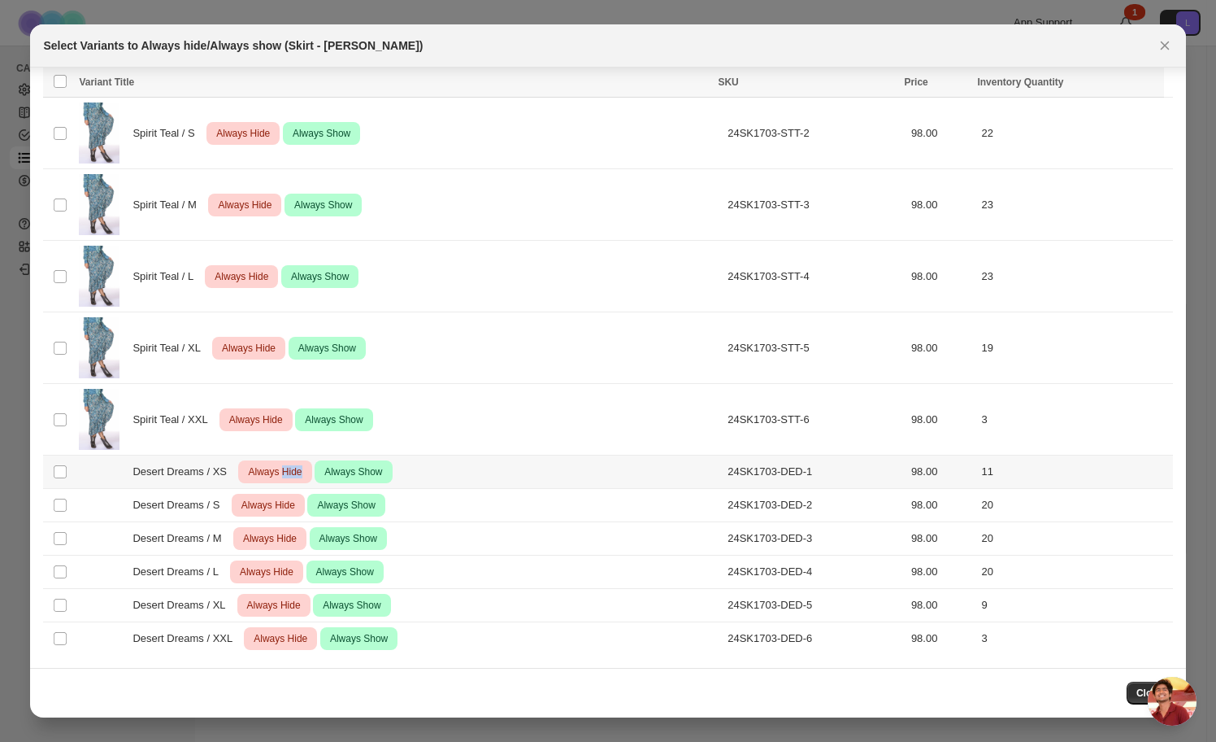
click at [285, 472] on span "Always Hide" at bounding box center [275, 472] width 60 height 20
click at [1141, 85] on icon "More actions" at bounding box center [1148, 84] width 16 height 16
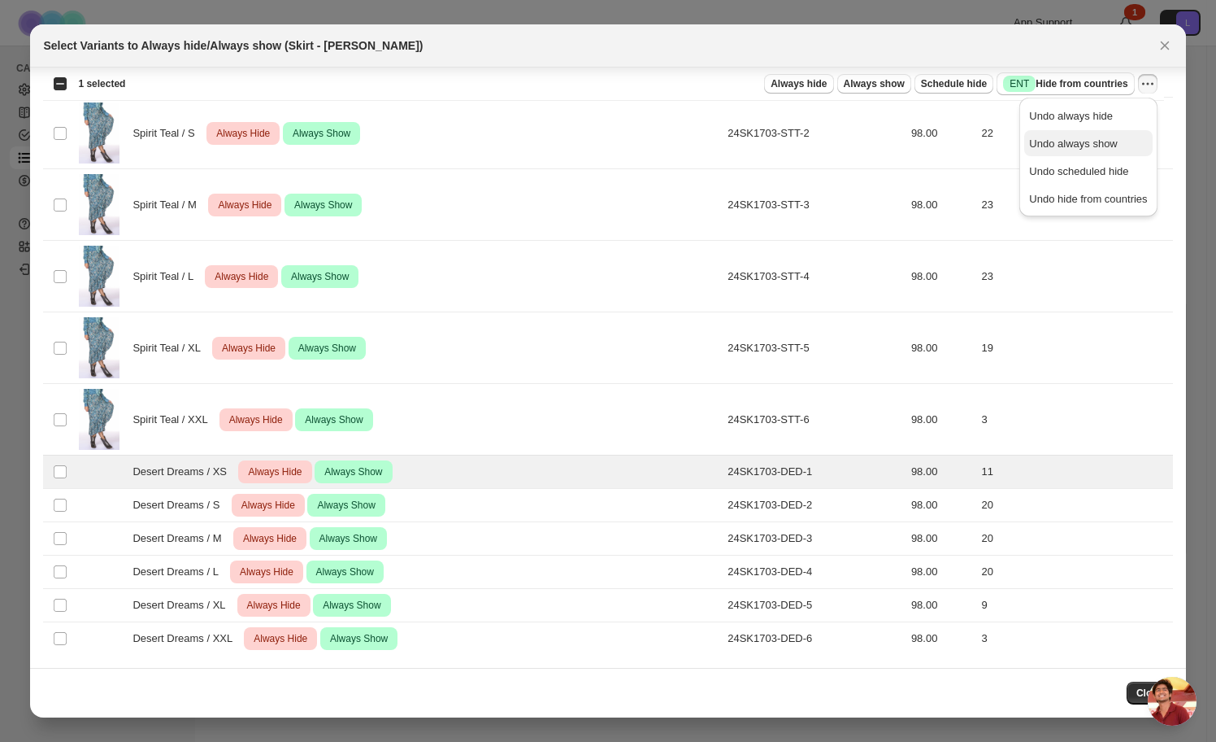
click at [1082, 137] on span "Undo always show" at bounding box center [1073, 143] width 88 height 12
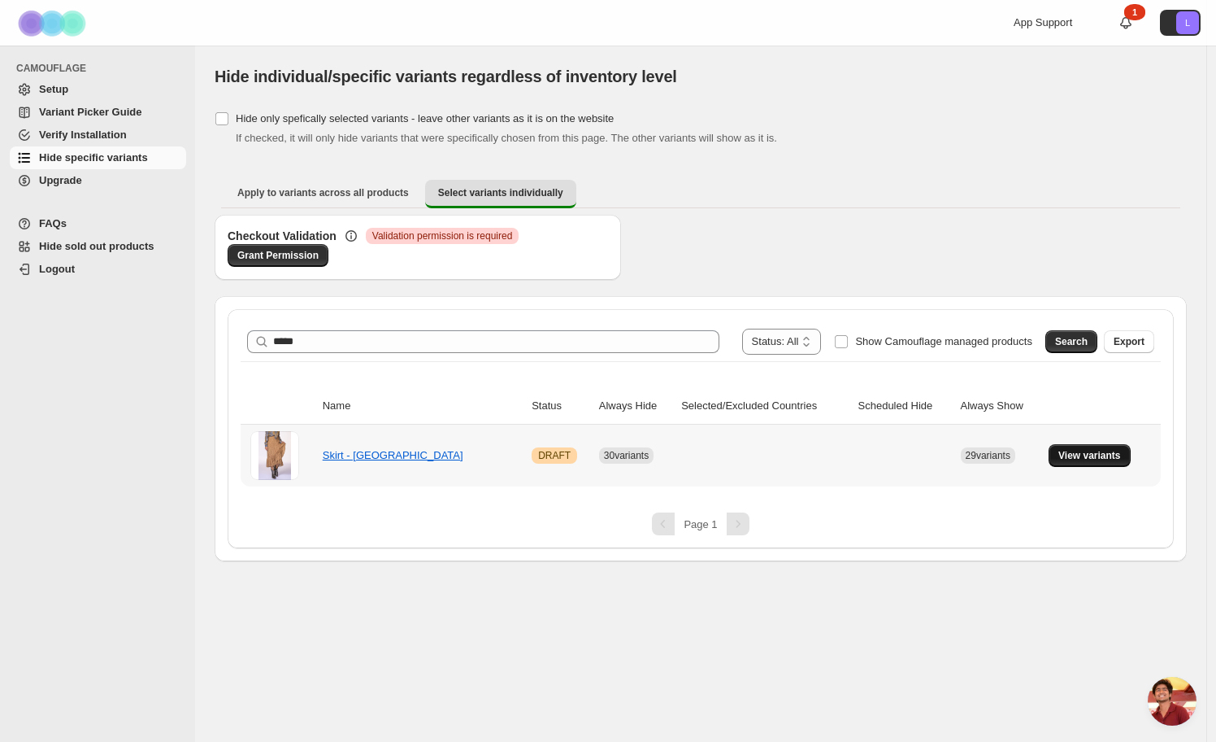
click at [1088, 450] on span "View variants" at bounding box center [1090, 455] width 63 height 13
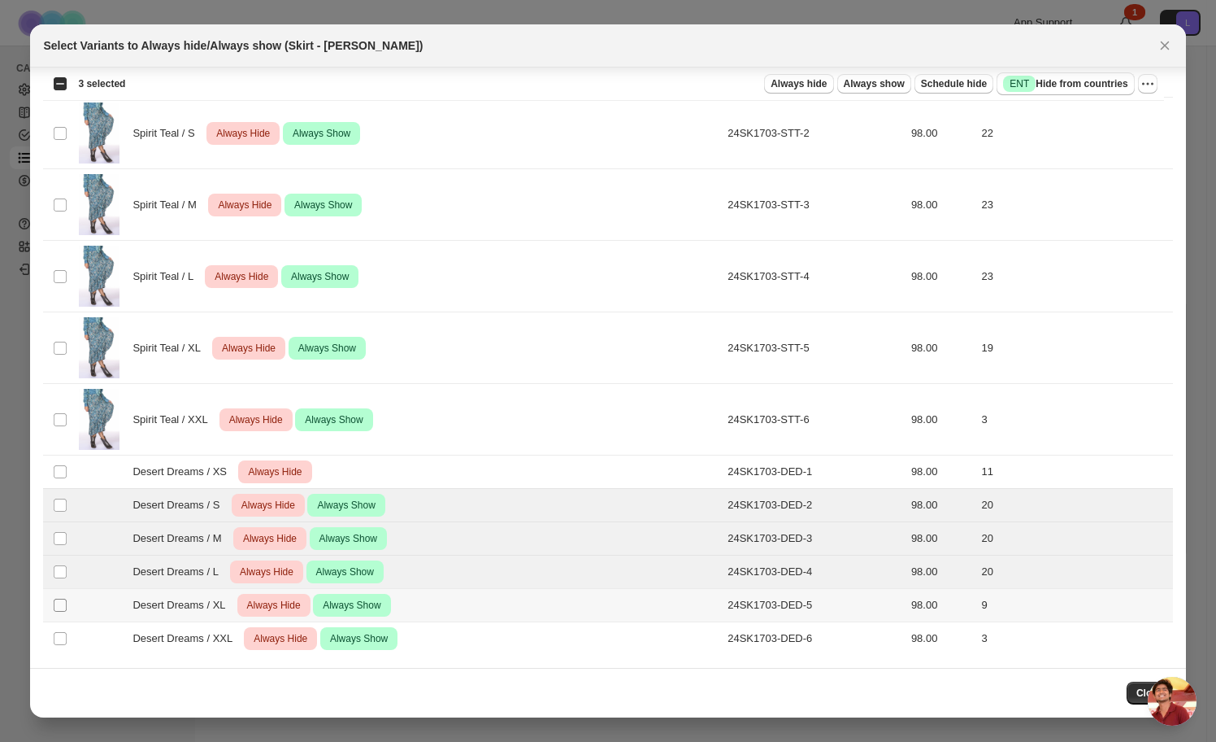
click at [58, 598] on span ":r56:" at bounding box center [60, 605] width 15 height 15
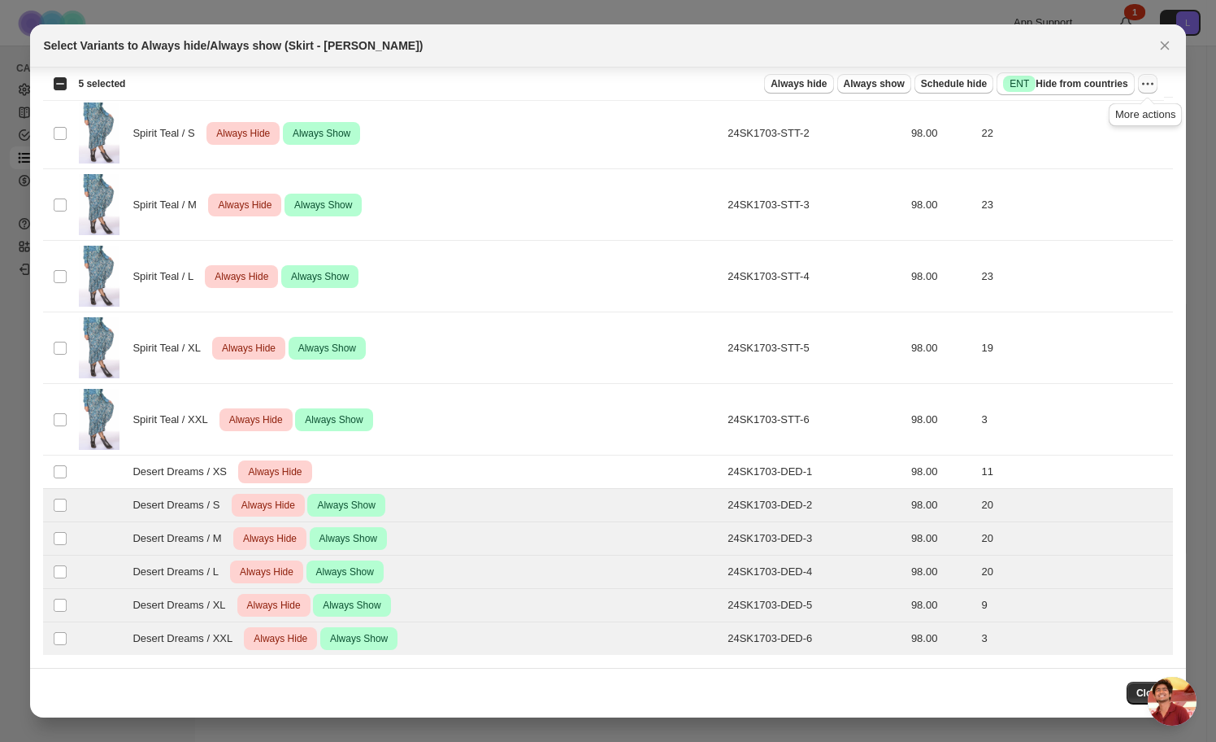
click at [1149, 90] on icon "More actions" at bounding box center [1148, 84] width 16 height 16
click at [1083, 136] on span "Undo always show" at bounding box center [1088, 144] width 118 height 16
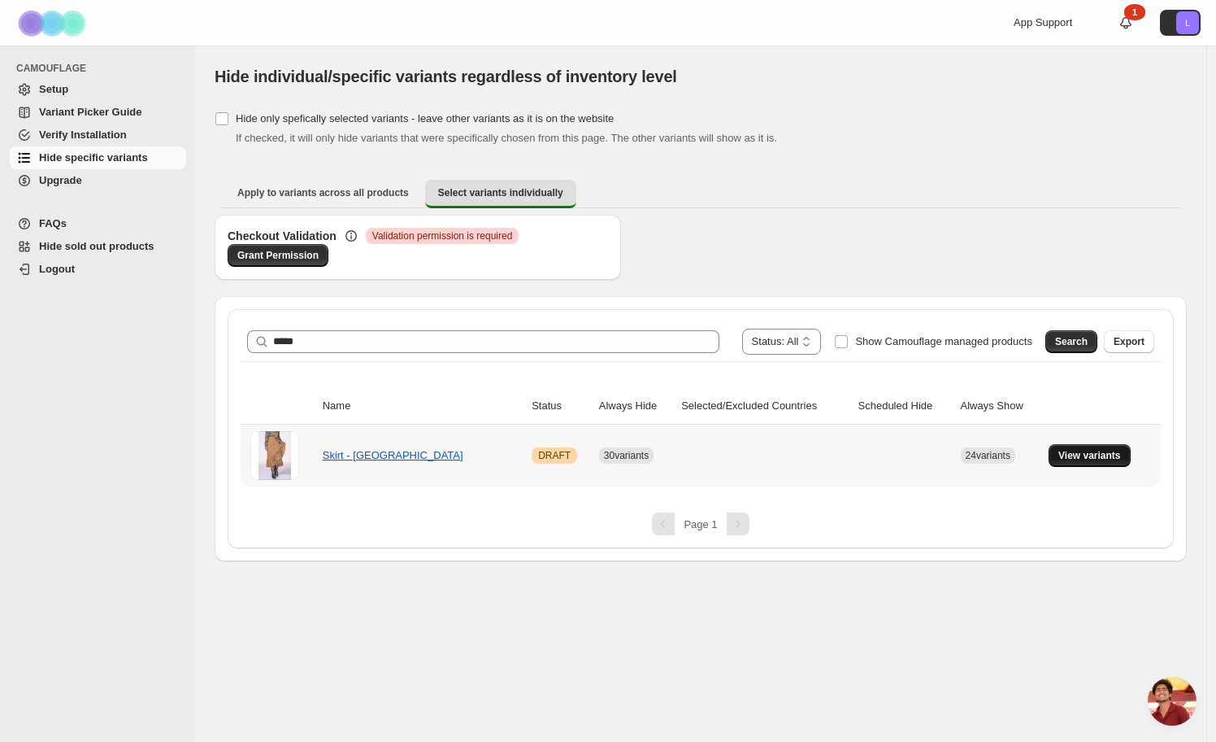
click at [1066, 455] on span "View variants" at bounding box center [1090, 455] width 63 height 13
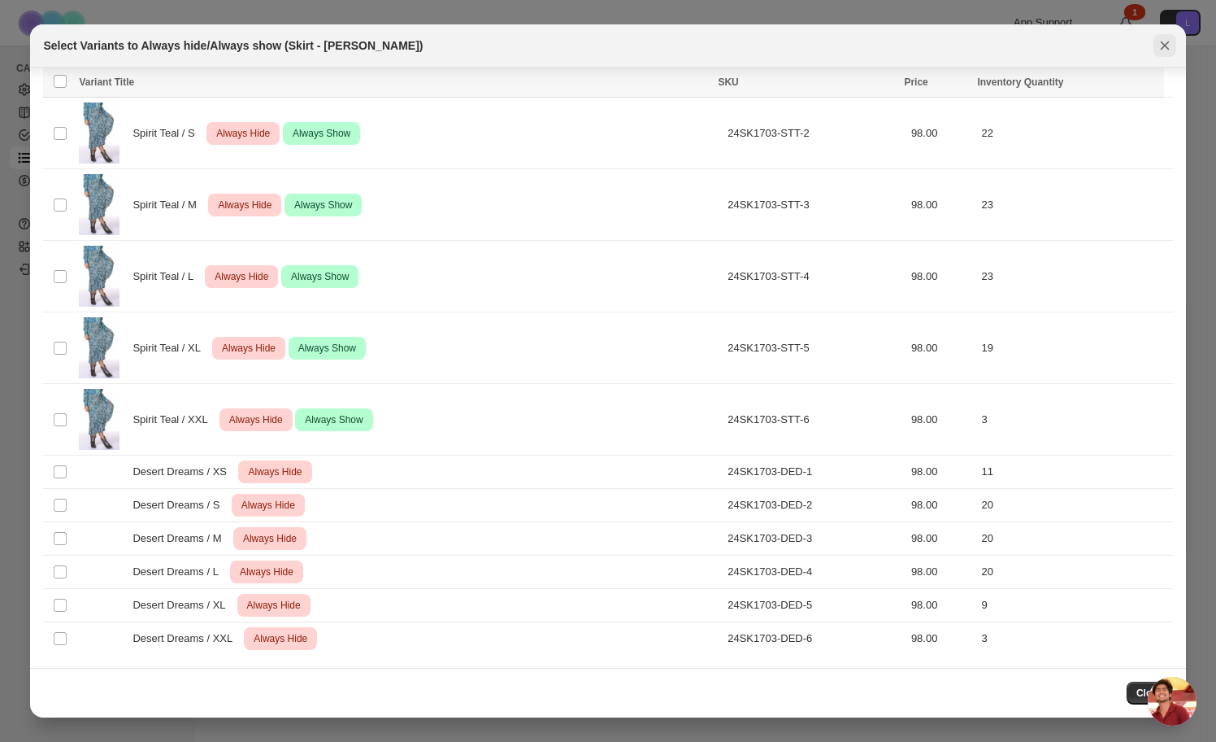
click at [1163, 50] on icon "Close" at bounding box center [1165, 45] width 16 height 16
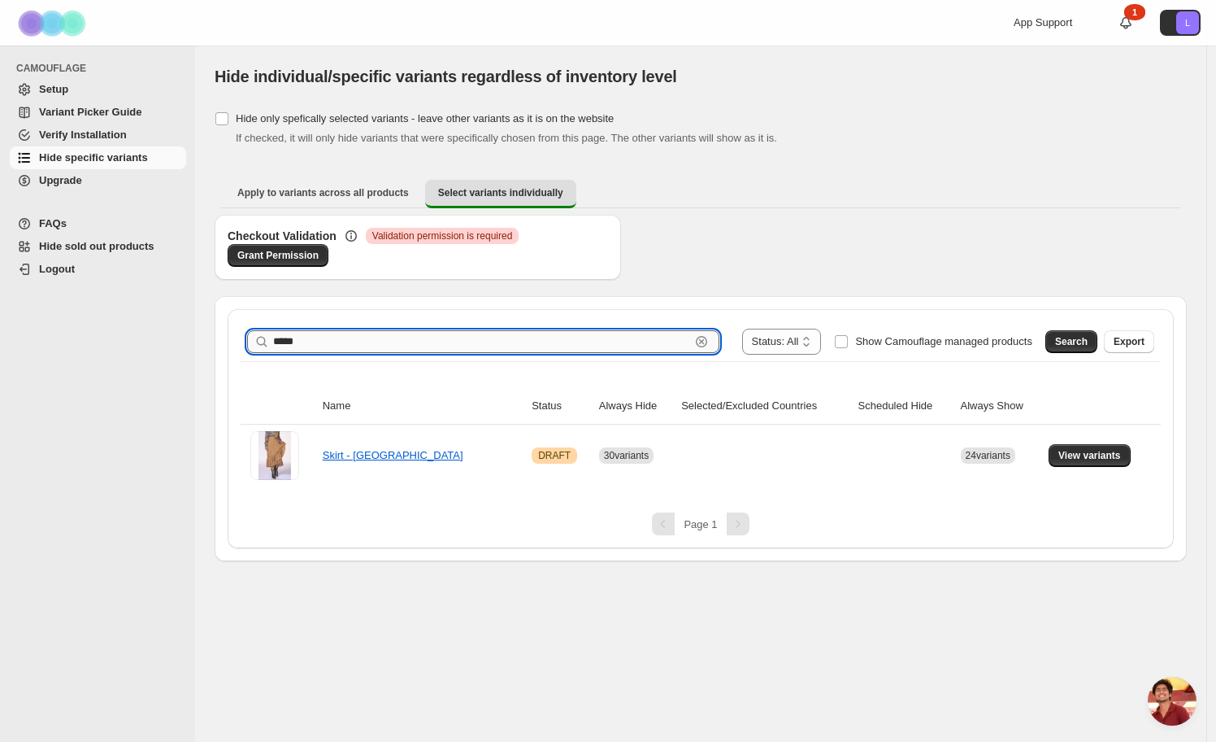
click at [456, 337] on input "*****" at bounding box center [481, 341] width 417 height 23
click at [455, 337] on input "*****" at bounding box center [481, 341] width 417 height 23
type input "*****"
click at [1064, 348] on button "Search" at bounding box center [1072, 341] width 52 height 23
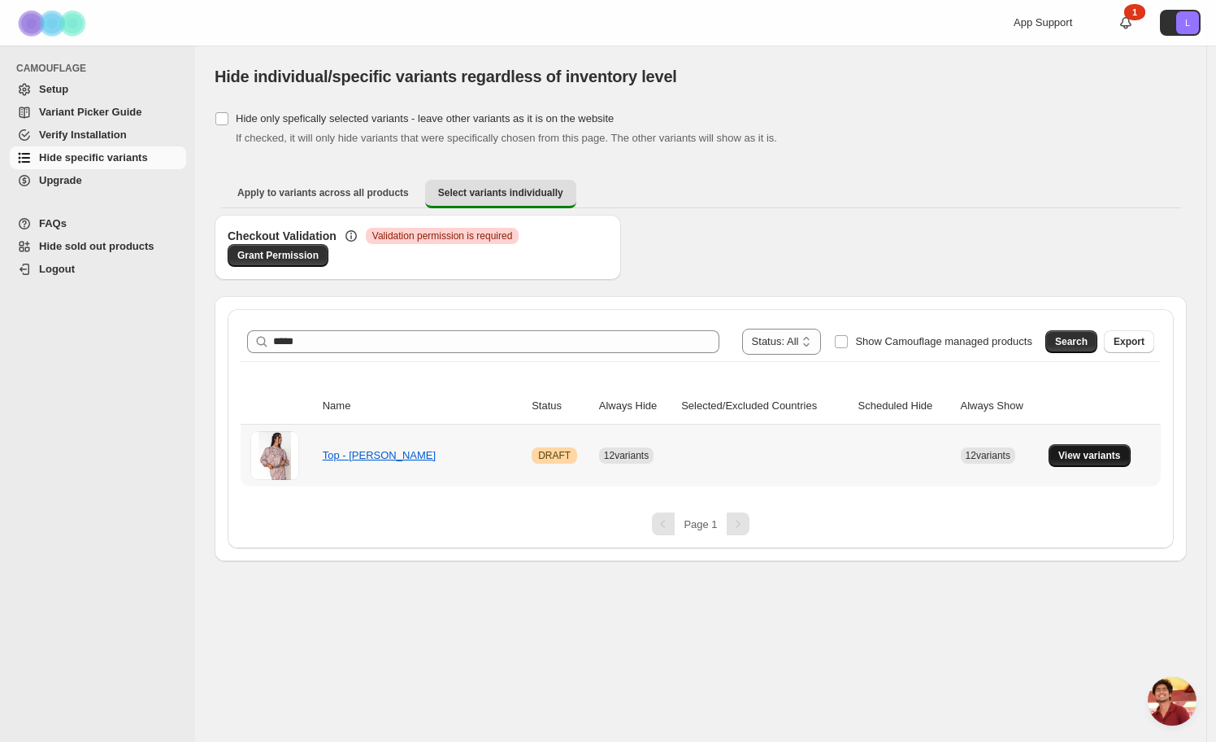
click at [1073, 461] on span "View variants" at bounding box center [1090, 455] width 63 height 13
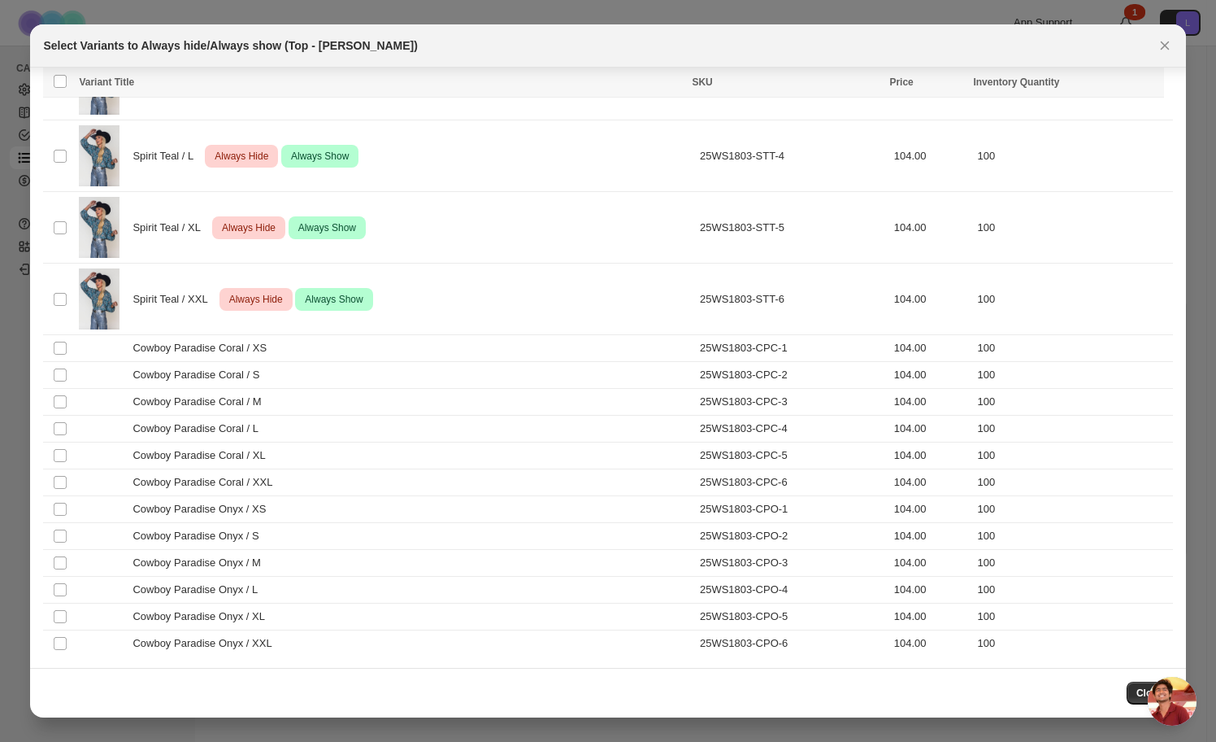
scroll to position [668, 0]
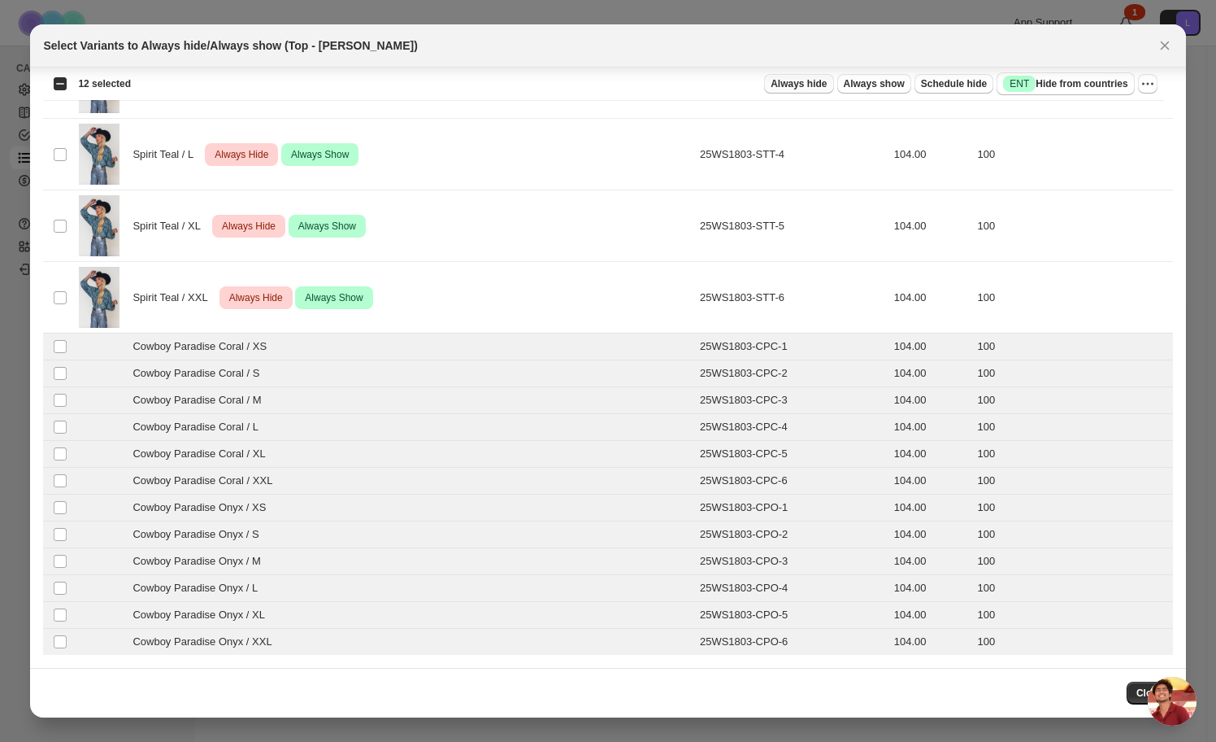
click at [814, 84] on span "Always hide" at bounding box center [799, 83] width 56 height 13
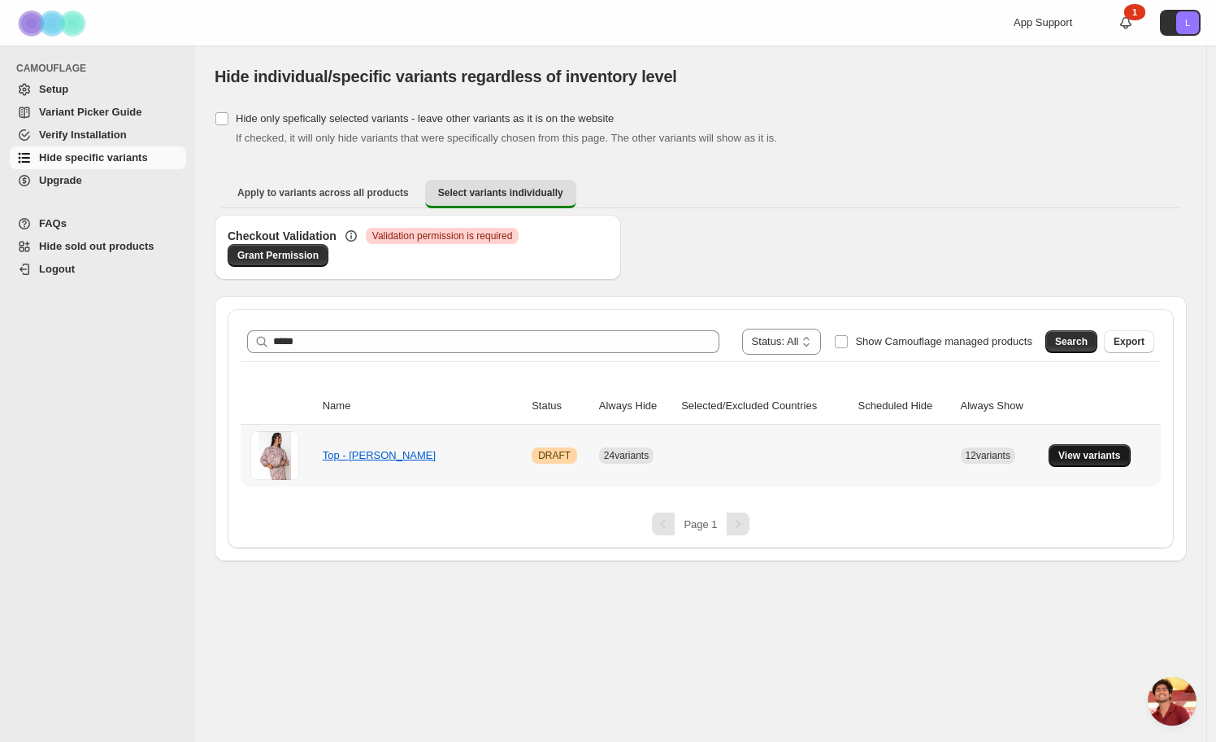
click at [1090, 455] on span "View variants" at bounding box center [1090, 455] width 63 height 13
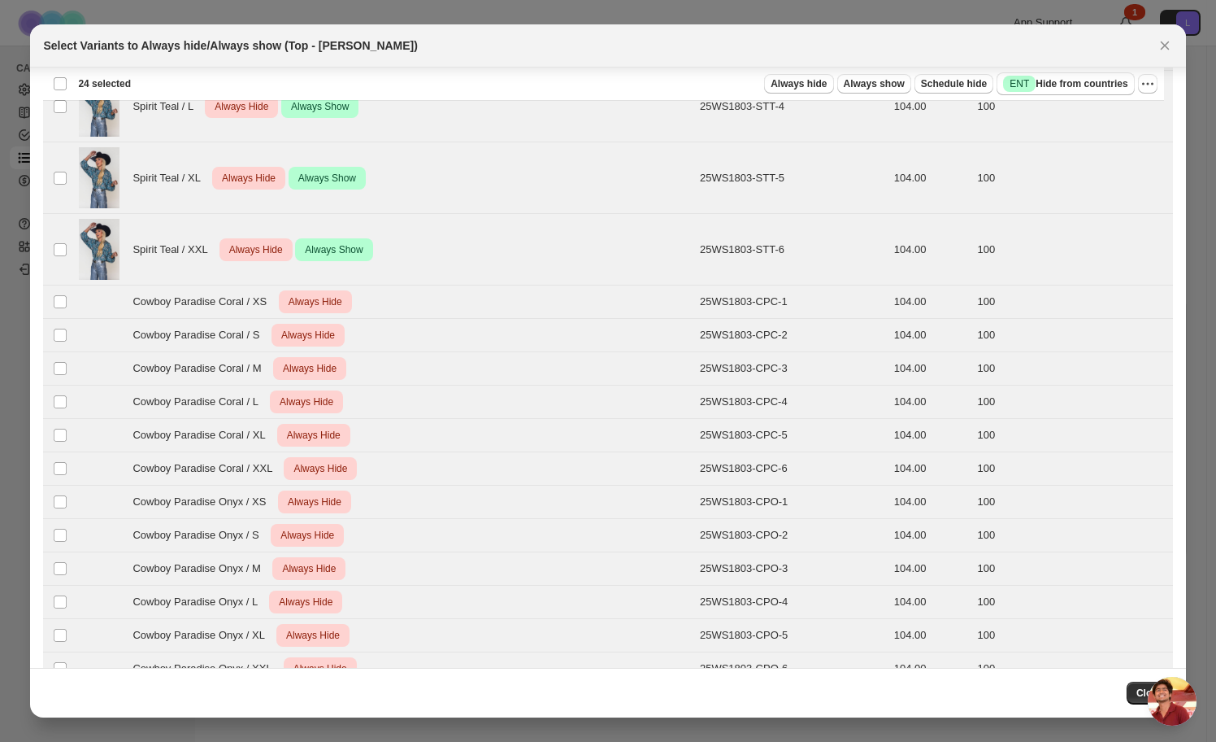
scroll to position [746, 0]
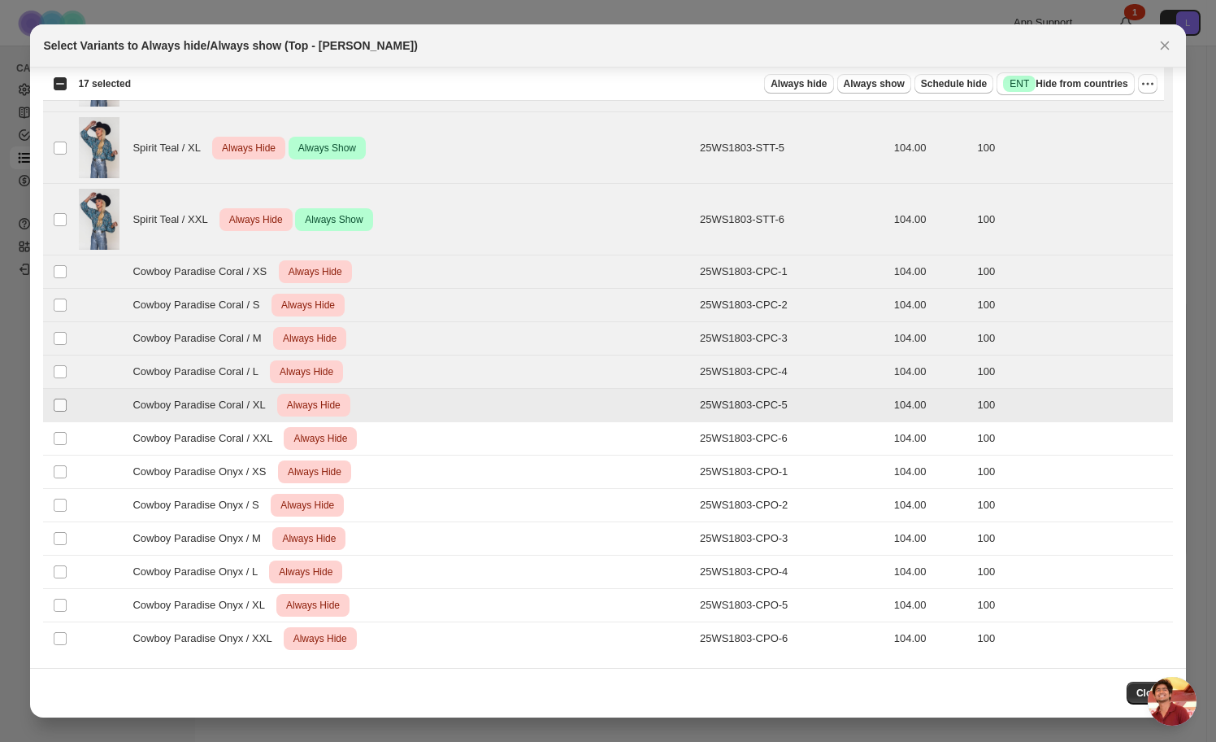
click at [67, 406] on td "Select product variant" at bounding box center [58, 405] width 31 height 33
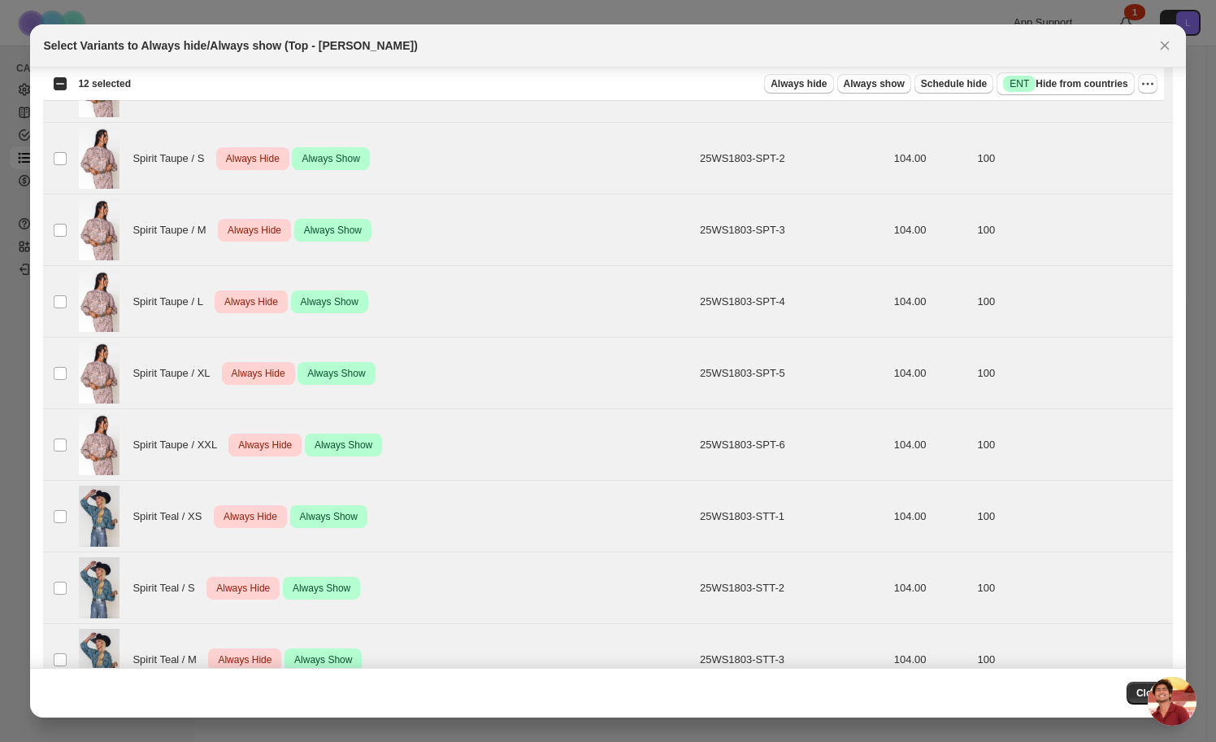
scroll to position [0, 0]
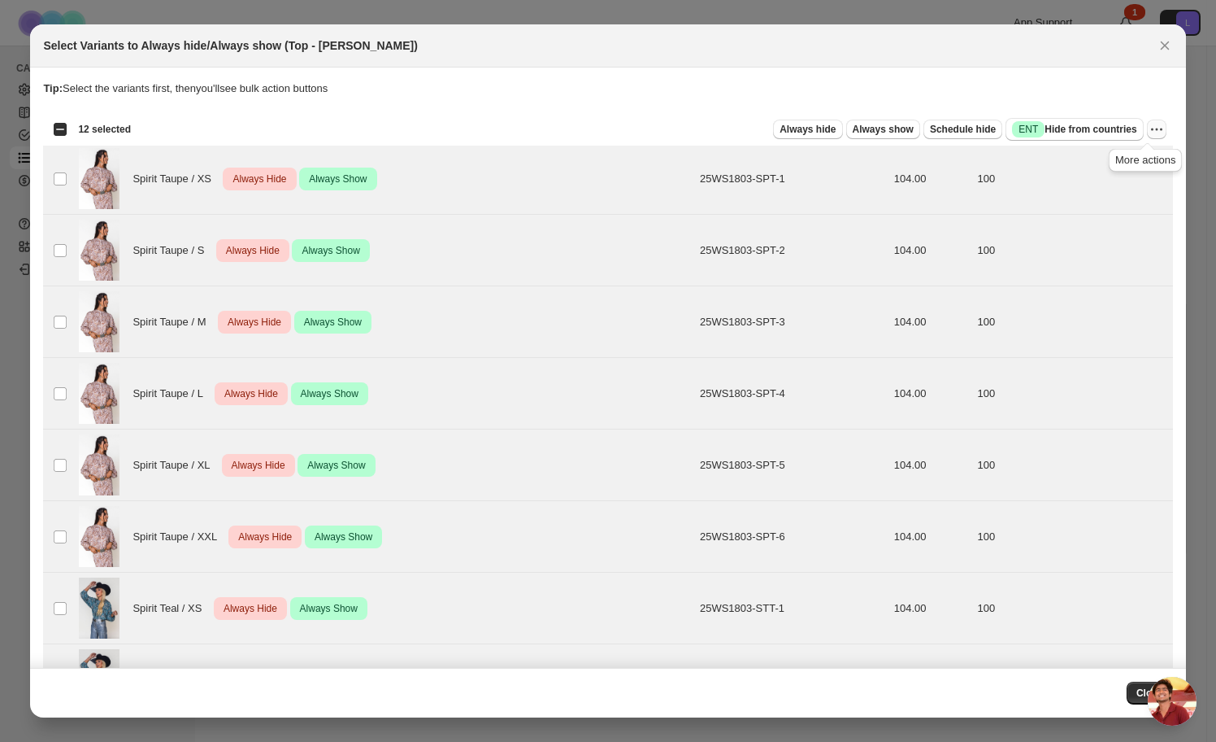
click at [1149, 128] on icon "More actions" at bounding box center [1157, 129] width 16 height 16
click at [1090, 185] on span "Undo always show" at bounding box center [1073, 189] width 88 height 12
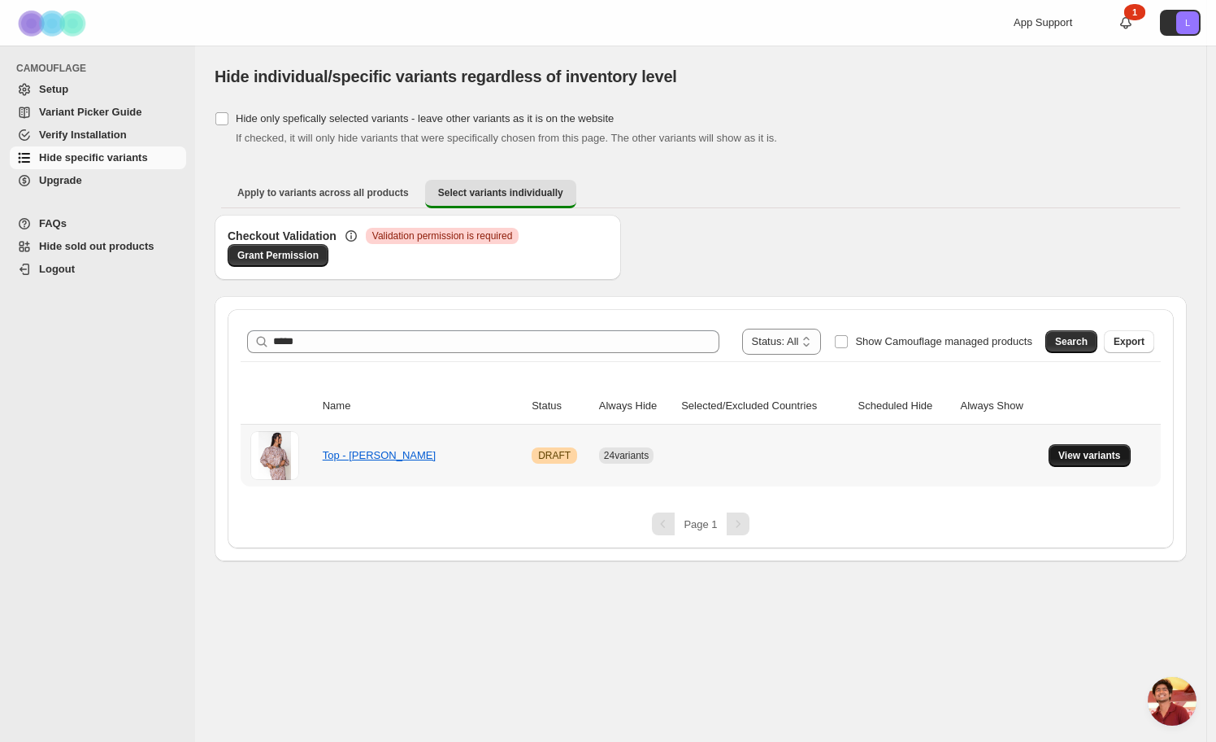
click at [1100, 463] on button "View variants" at bounding box center [1090, 455] width 82 height 23
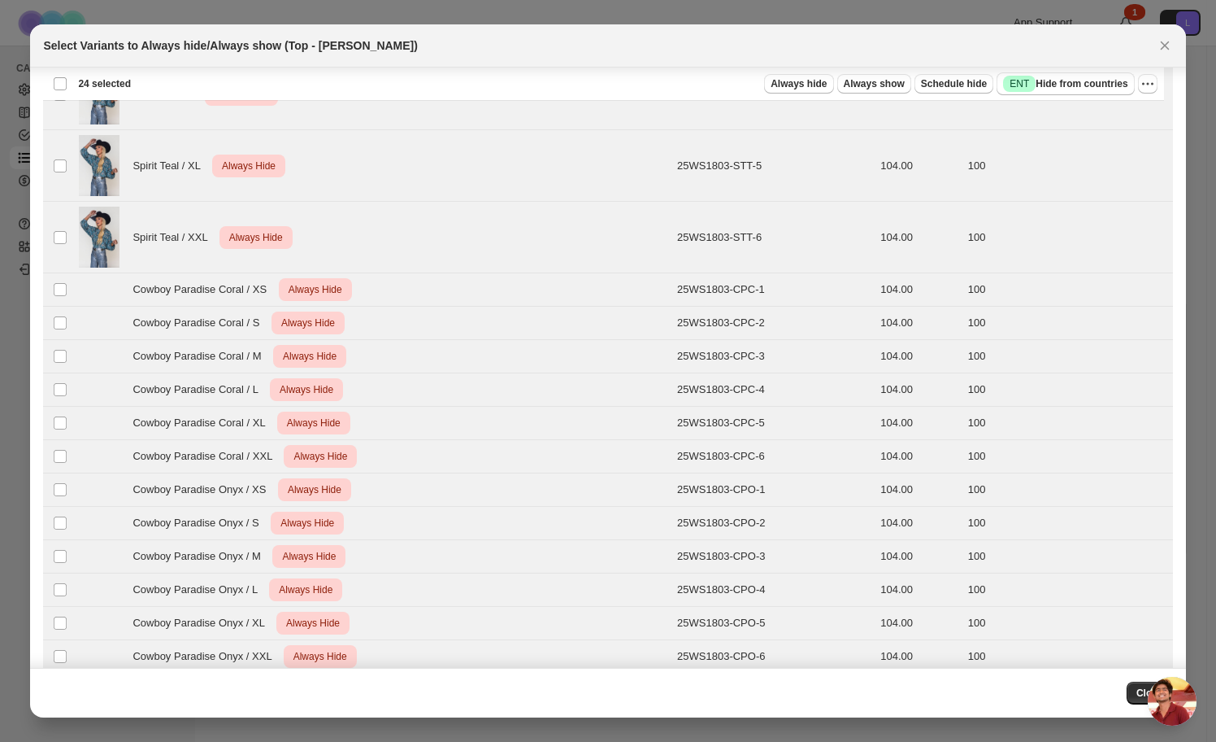
scroll to position [746, 0]
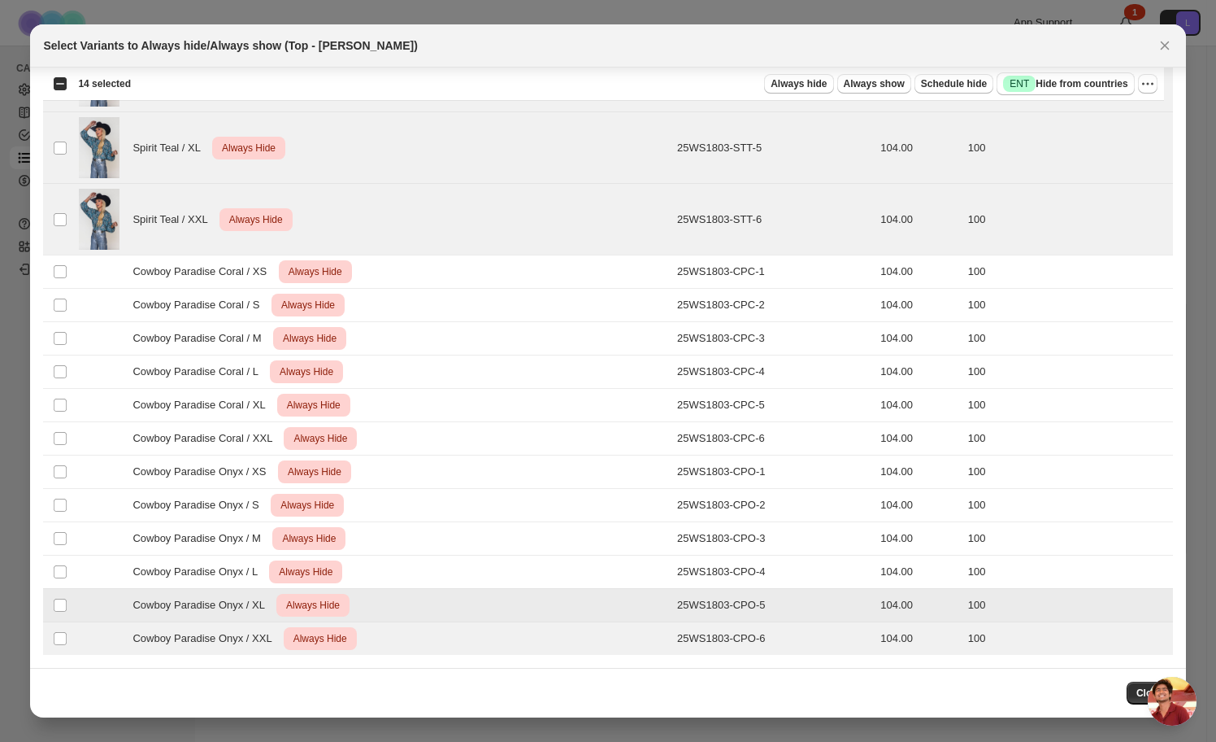
click at [68, 607] on td "Select product variant" at bounding box center [58, 605] width 31 height 33
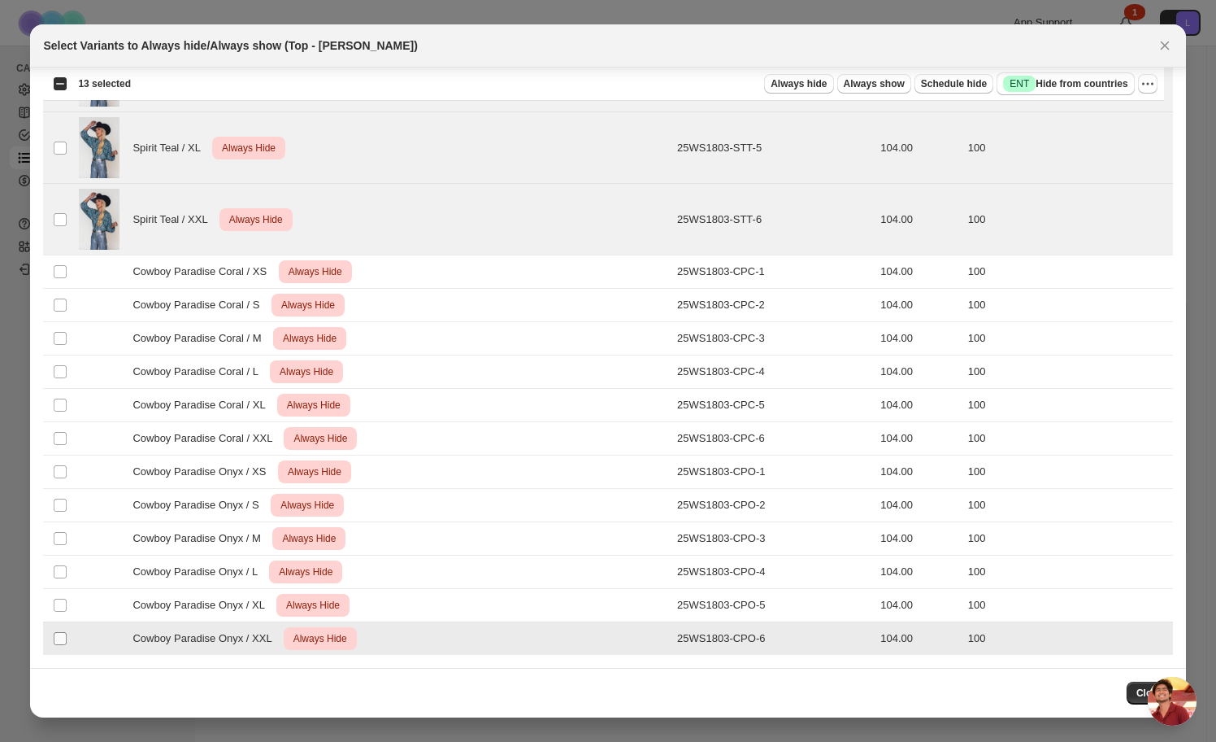
click at [67, 635] on span ":rag:" at bounding box center [60, 638] width 15 height 15
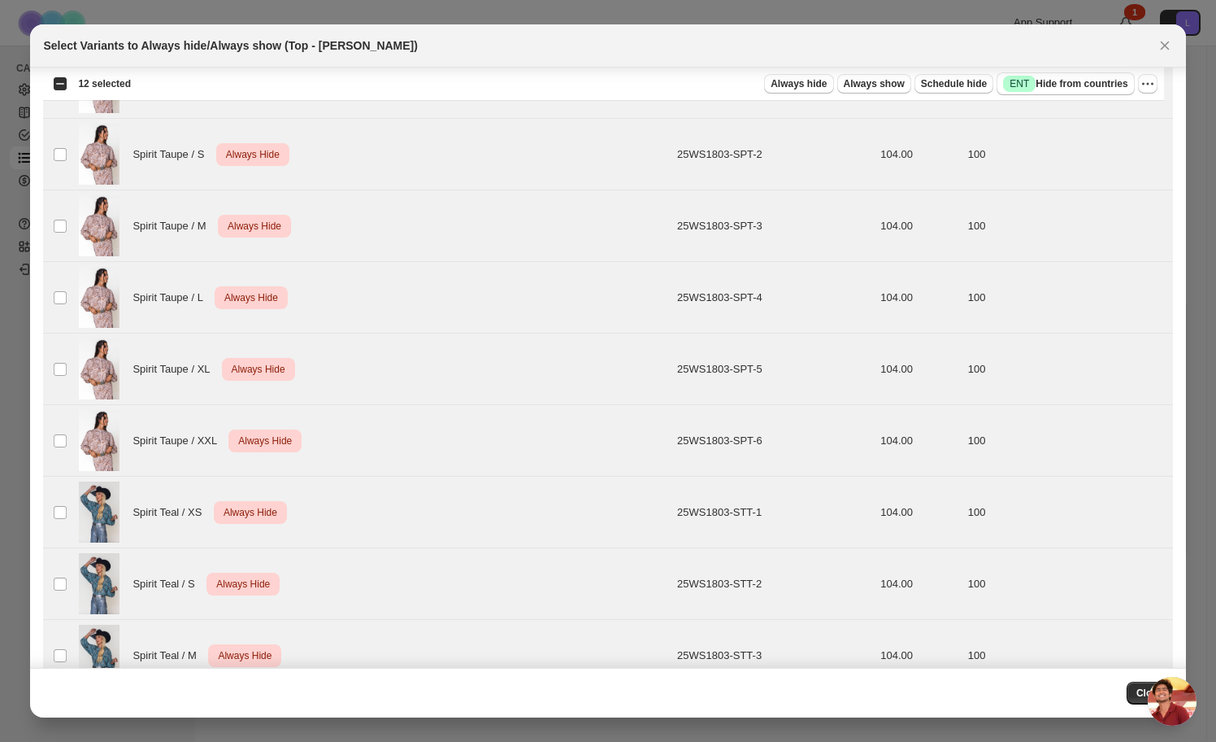
scroll to position [0, 0]
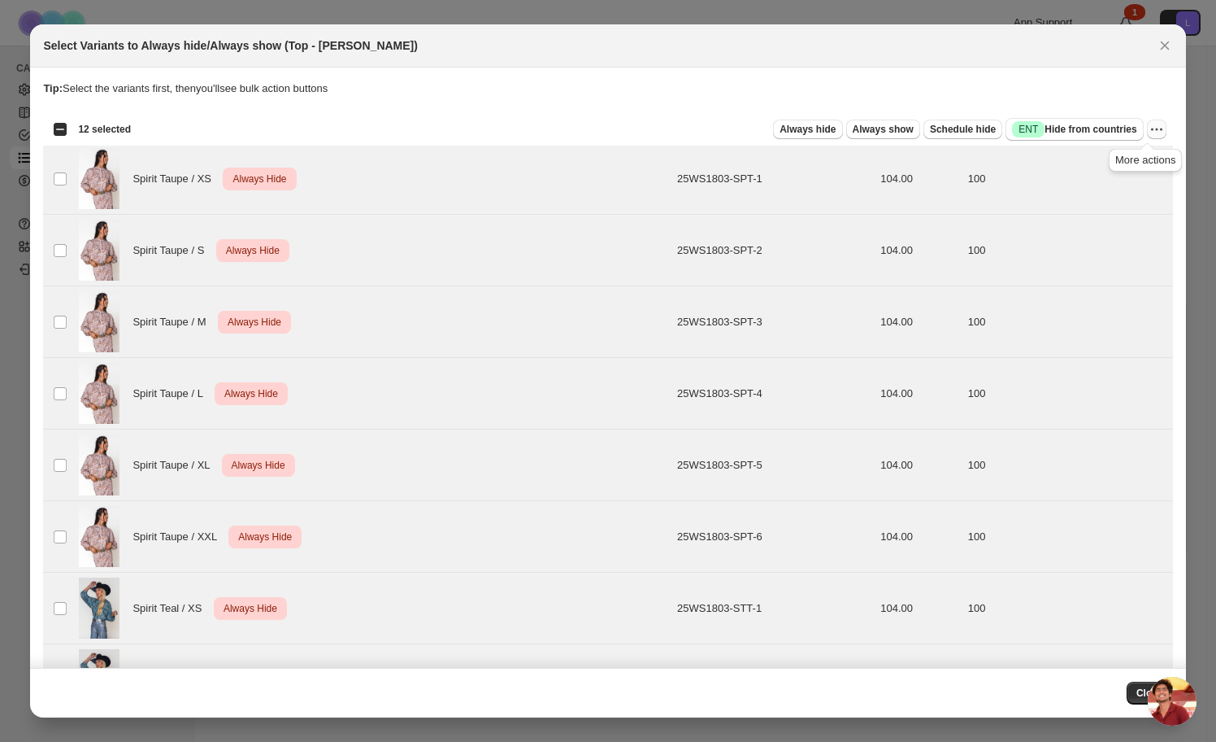
click at [1156, 131] on button "More actions" at bounding box center [1157, 130] width 20 height 20
click at [1102, 168] on span "Undo always hide" at bounding box center [1088, 162] width 118 height 16
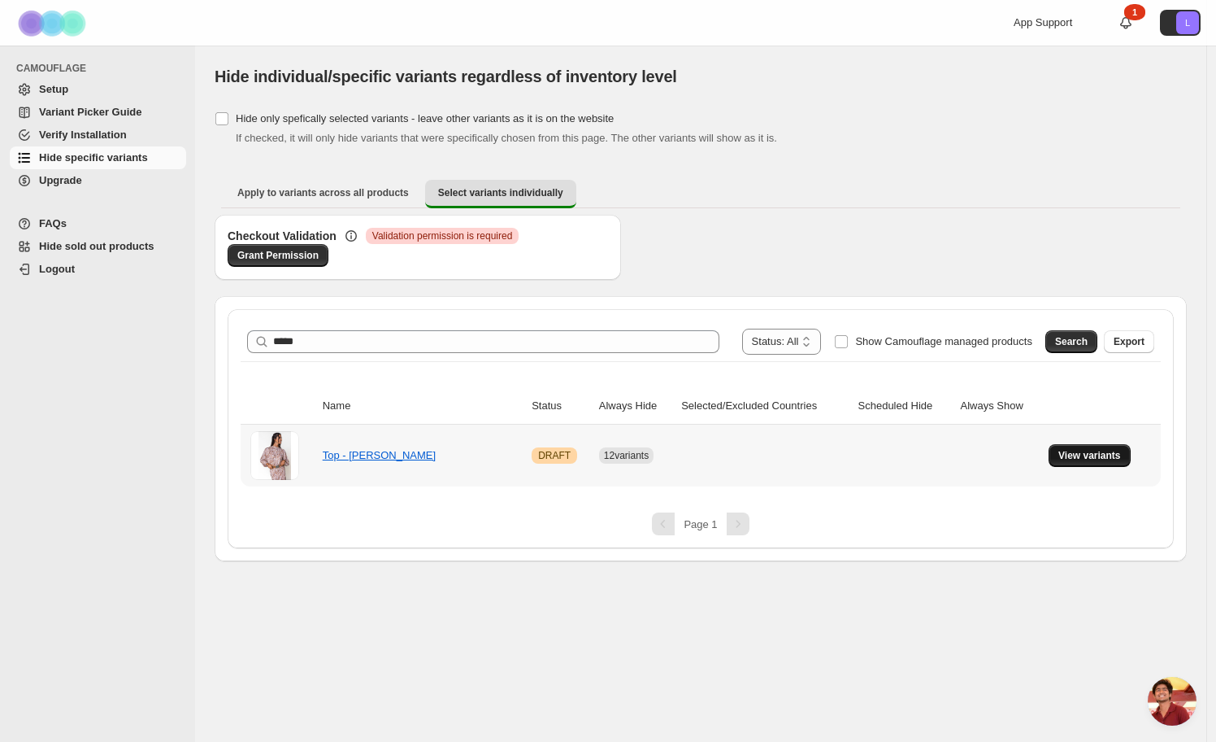
click at [1072, 447] on button "View variants" at bounding box center [1090, 455] width 82 height 23
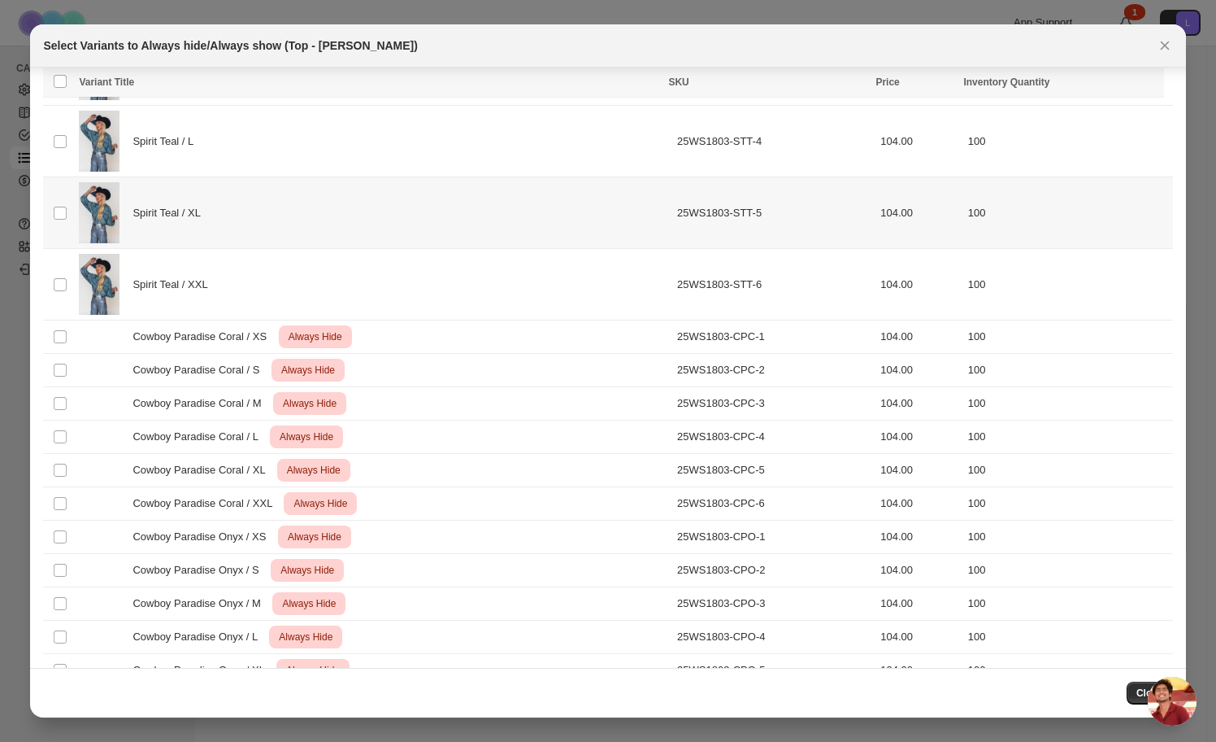
scroll to position [746, 0]
